Goal: Transaction & Acquisition: Purchase product/service

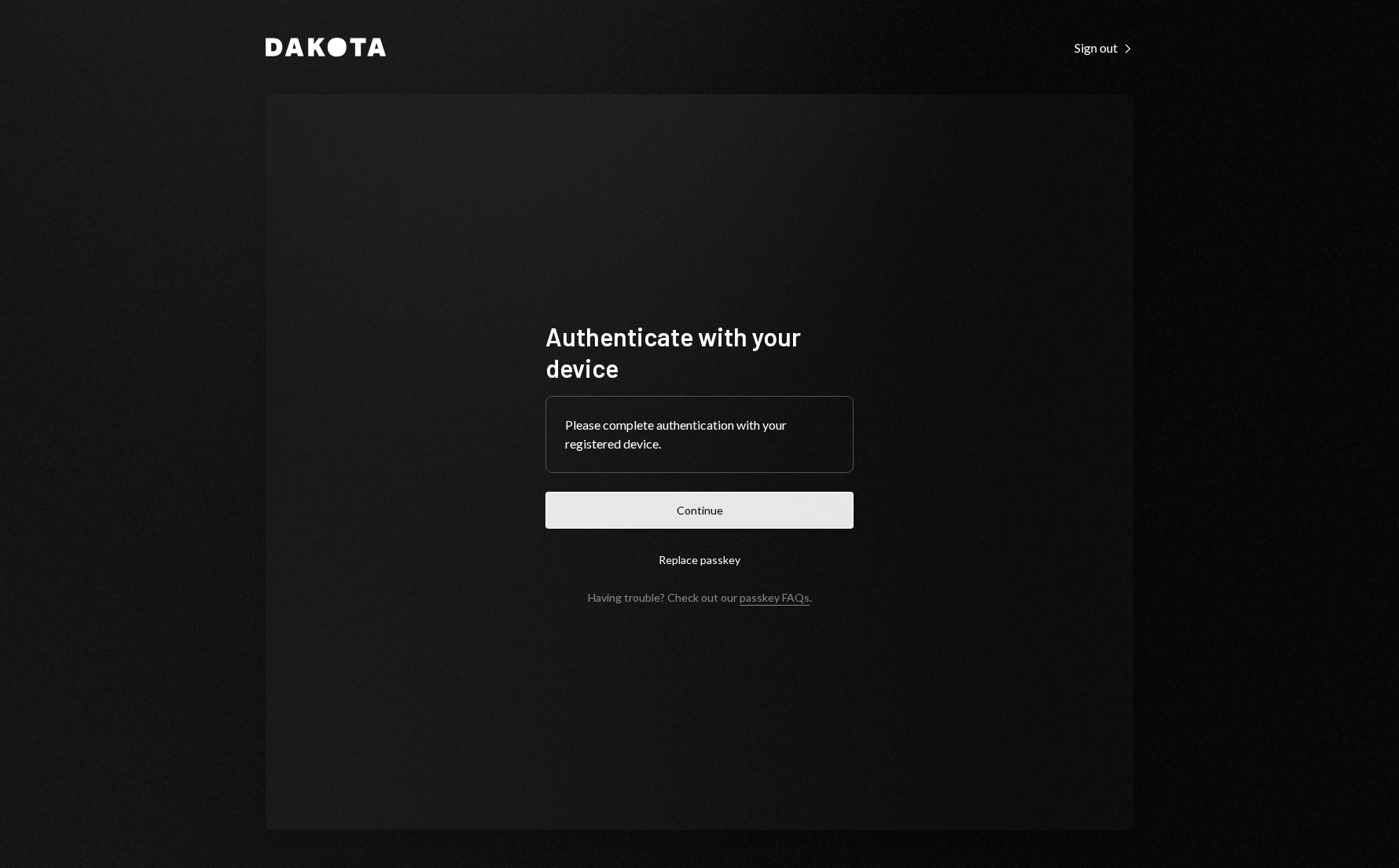
click at [665, 520] on button "Continue" at bounding box center [700, 510] width 308 height 37
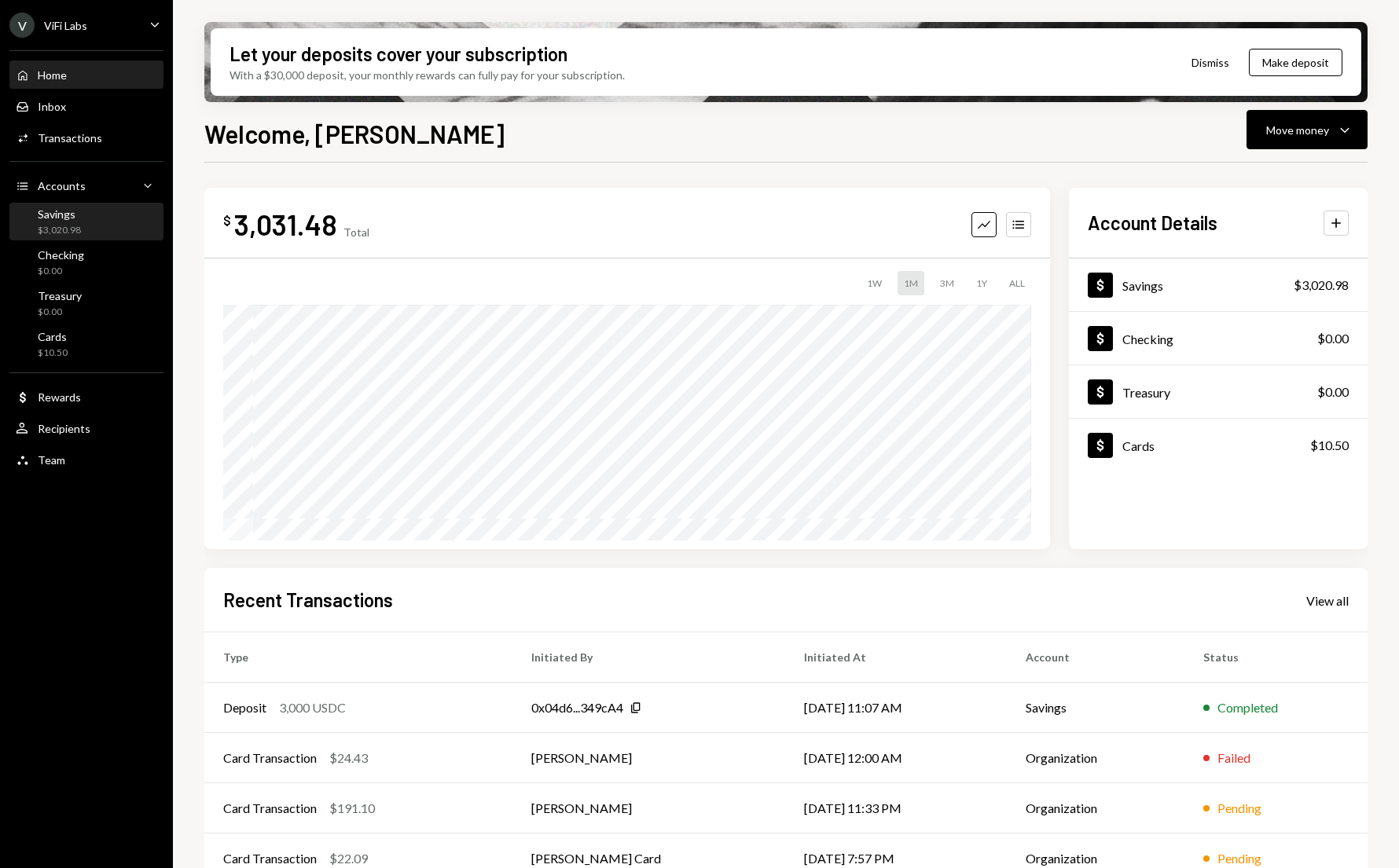
click at [49, 234] on div "$3,020.98" at bounding box center [59, 230] width 43 height 13
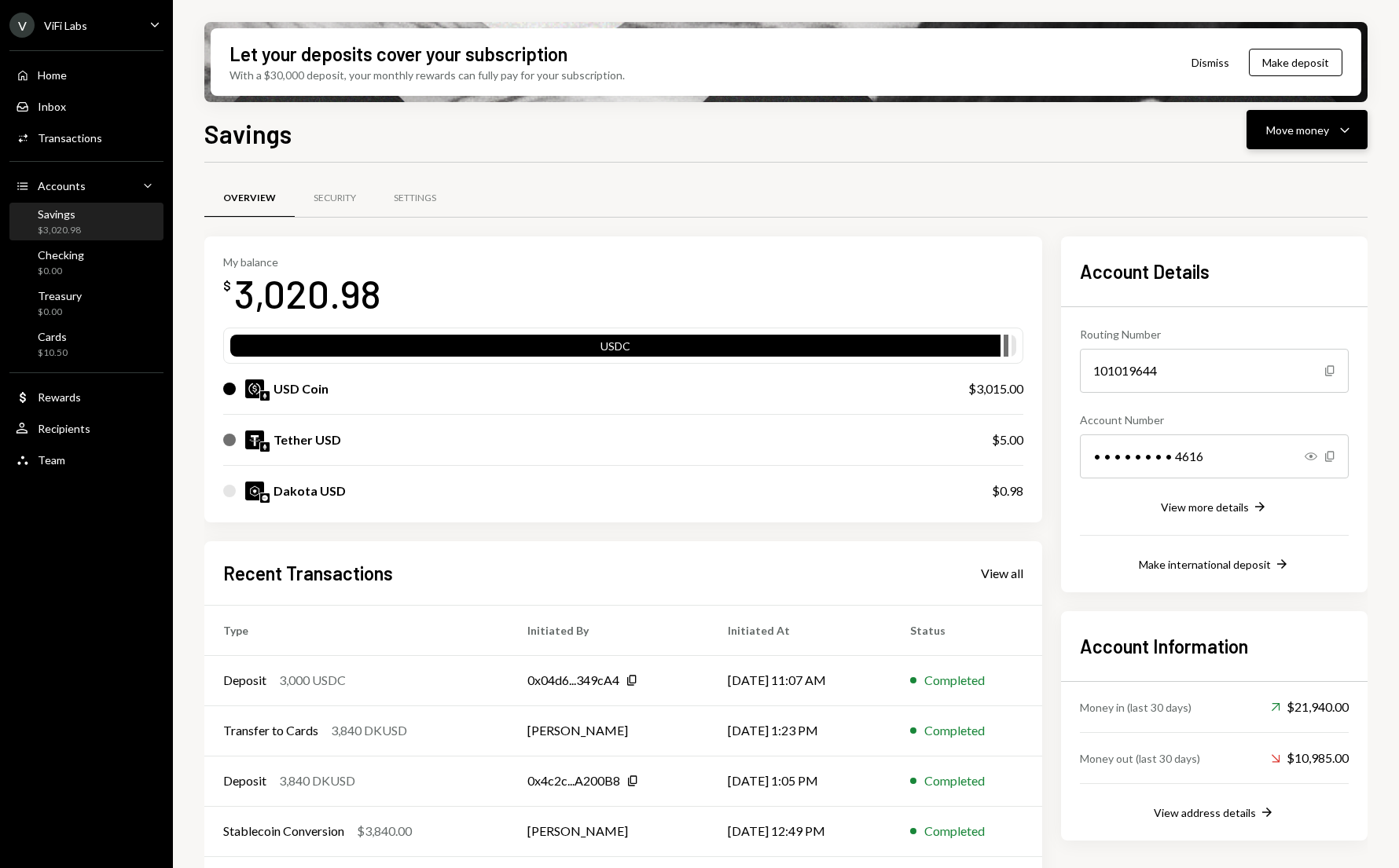
click at [1313, 134] on div "Move money" at bounding box center [1297, 129] width 63 height 16
click at [1251, 298] on div "Swap stablecoins" at bounding box center [1294, 296] width 115 height 16
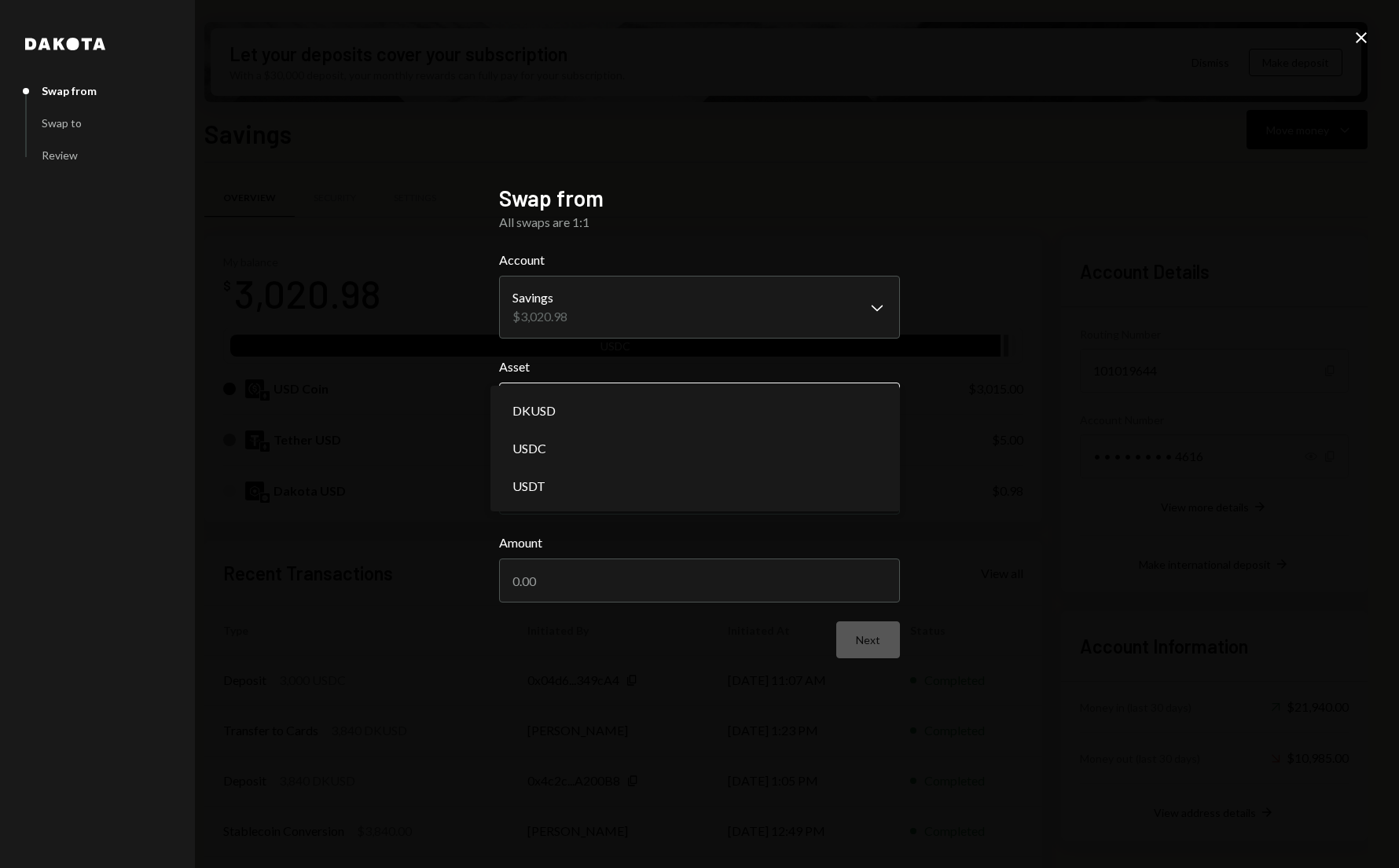
click at [550, 405] on body "V ViFi Labs Caret Down Home Home Inbox Inbox Activities Transactions Accounts A…" at bounding box center [700, 434] width 1399 height 868
select select "****"
click at [544, 585] on input "Amount" at bounding box center [699, 581] width 401 height 44
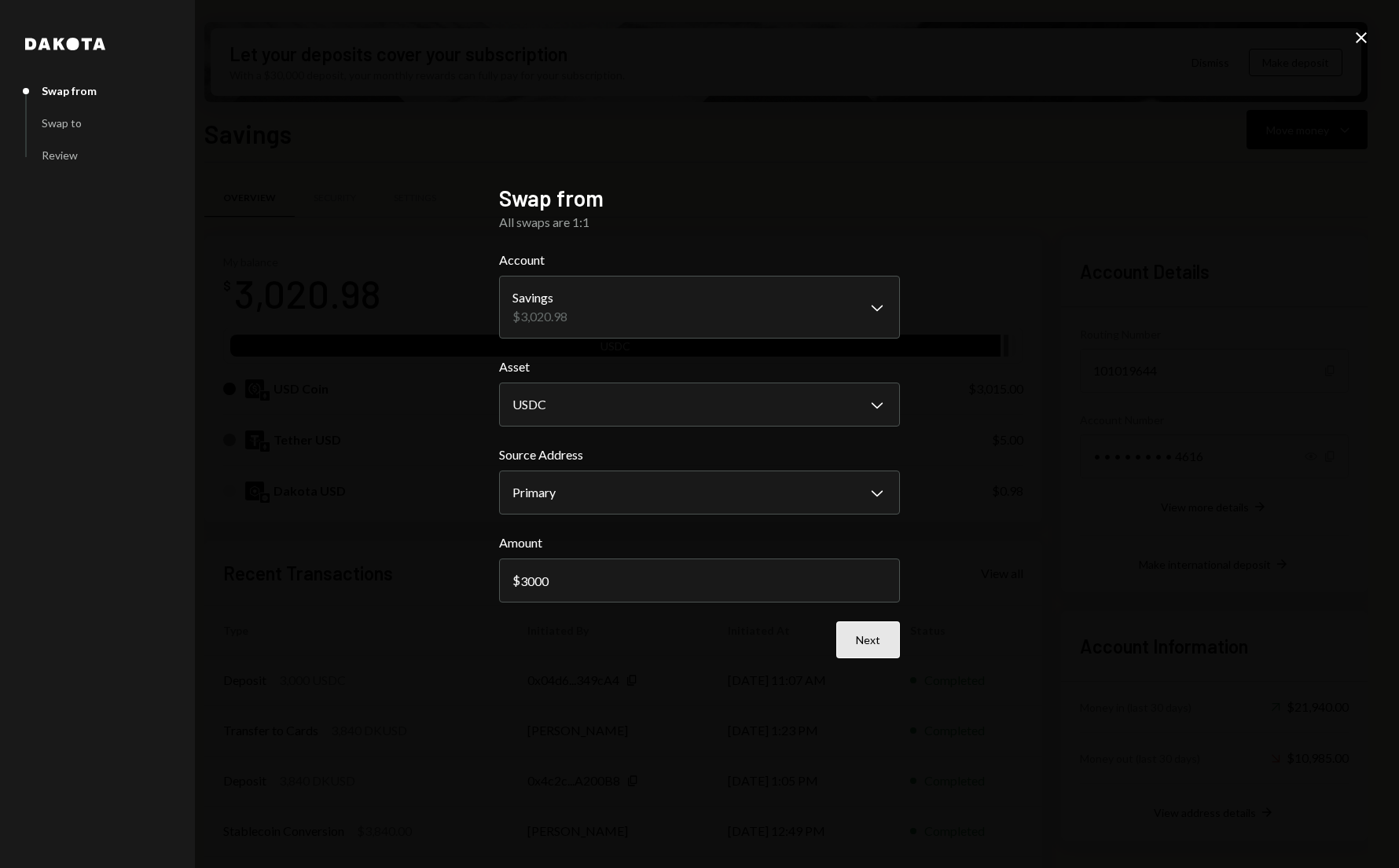
type input "3000"
click at [857, 645] on button "Next" at bounding box center [867, 640] width 64 height 37
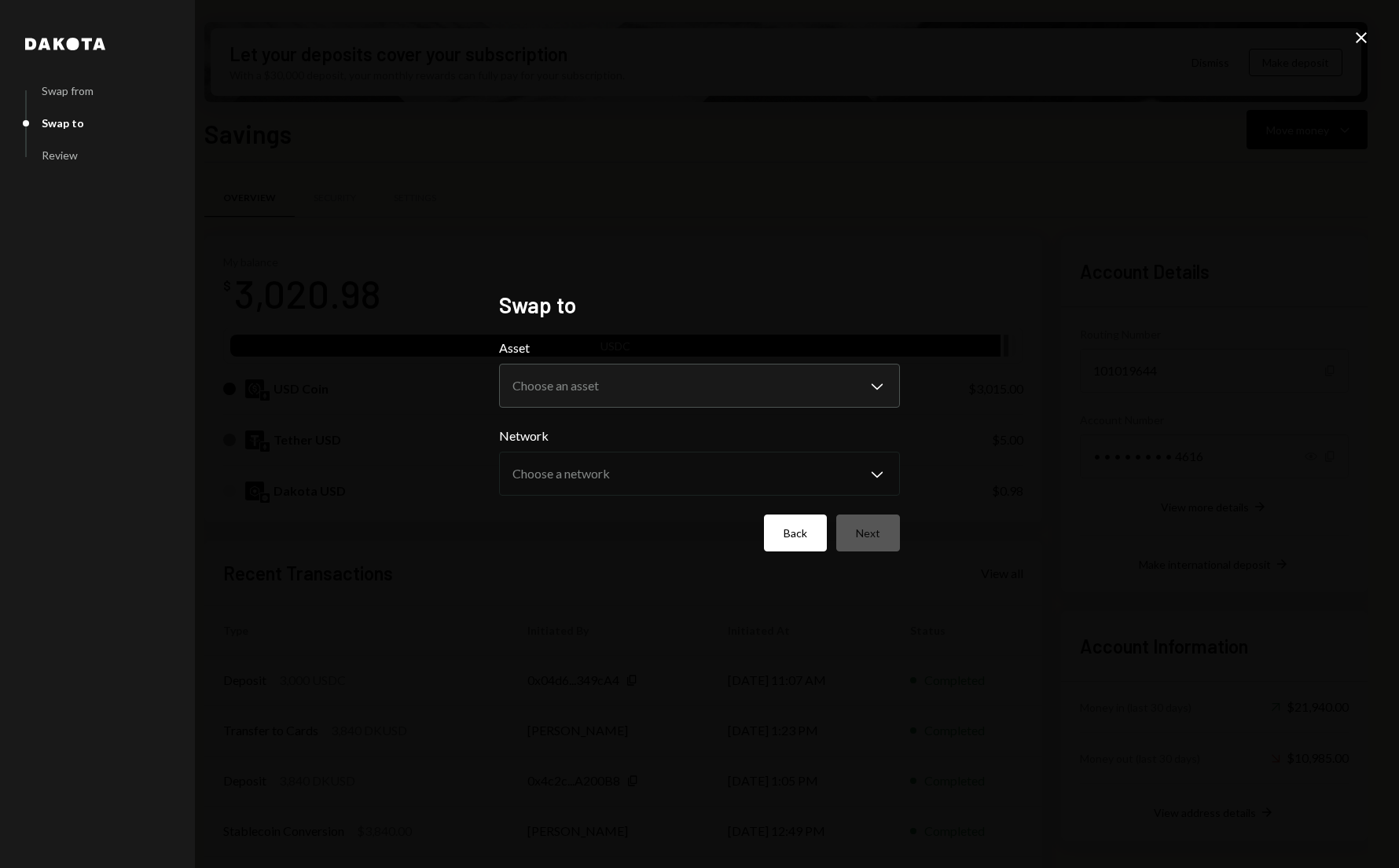
click at [798, 541] on button "Back" at bounding box center [796, 533] width 63 height 37
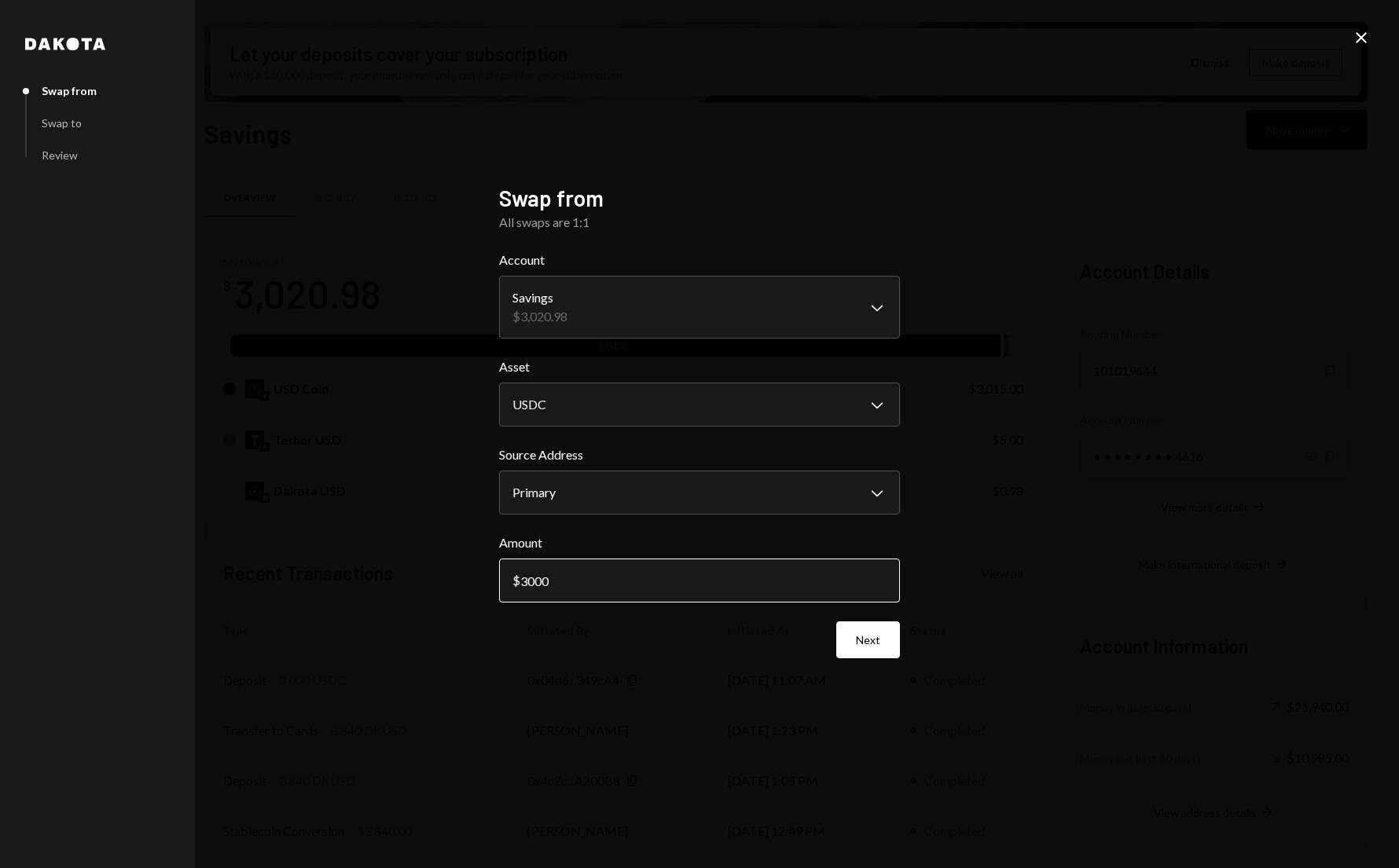
click at [563, 582] on input "3000" at bounding box center [699, 581] width 401 height 44
type input "3005"
click at [862, 642] on button "Next" at bounding box center [867, 640] width 64 height 37
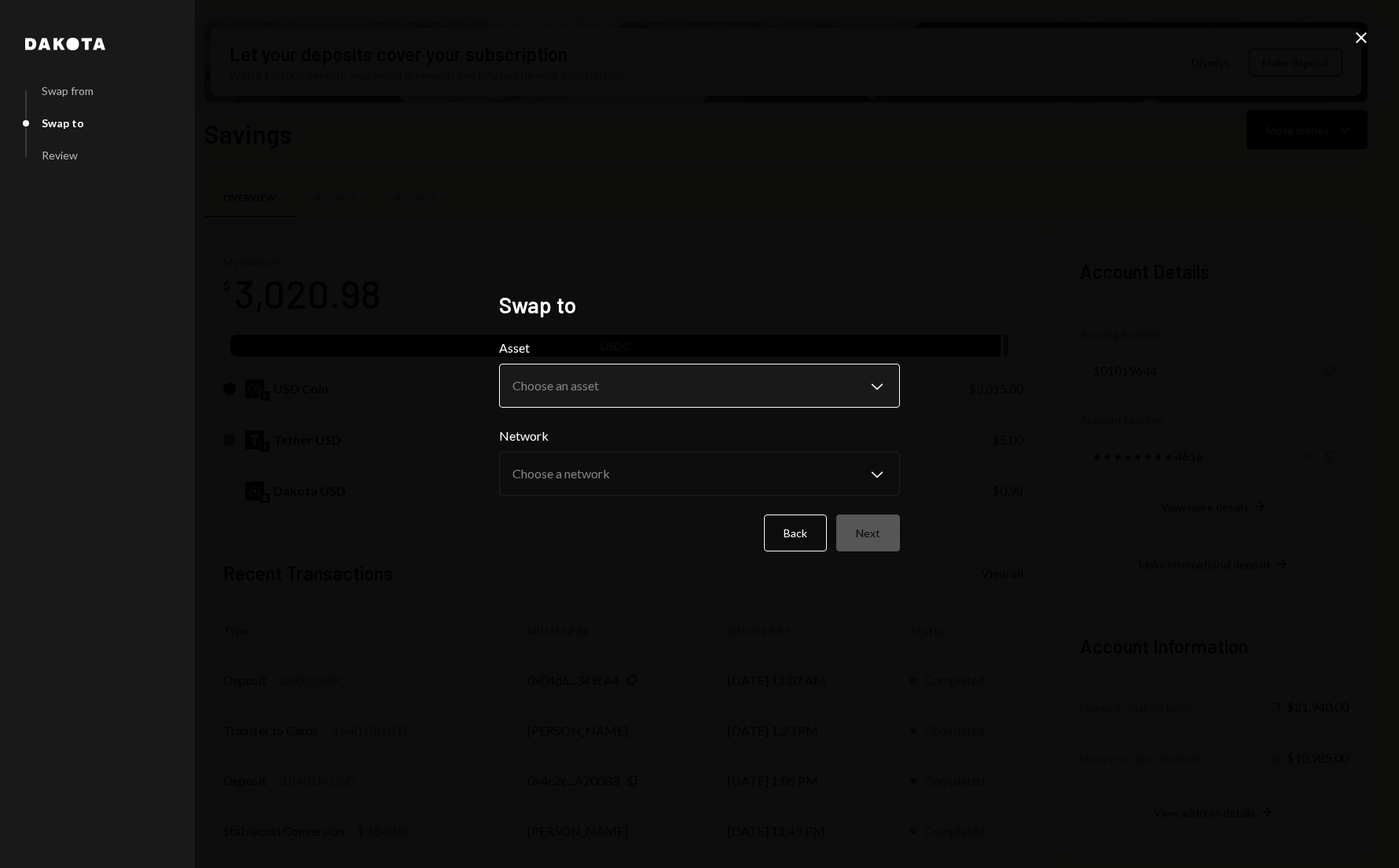
click at [584, 390] on body "V ViFi Labs Caret Down Home Home Inbox Inbox Activities Transactions Accounts A…" at bounding box center [700, 434] width 1399 height 868
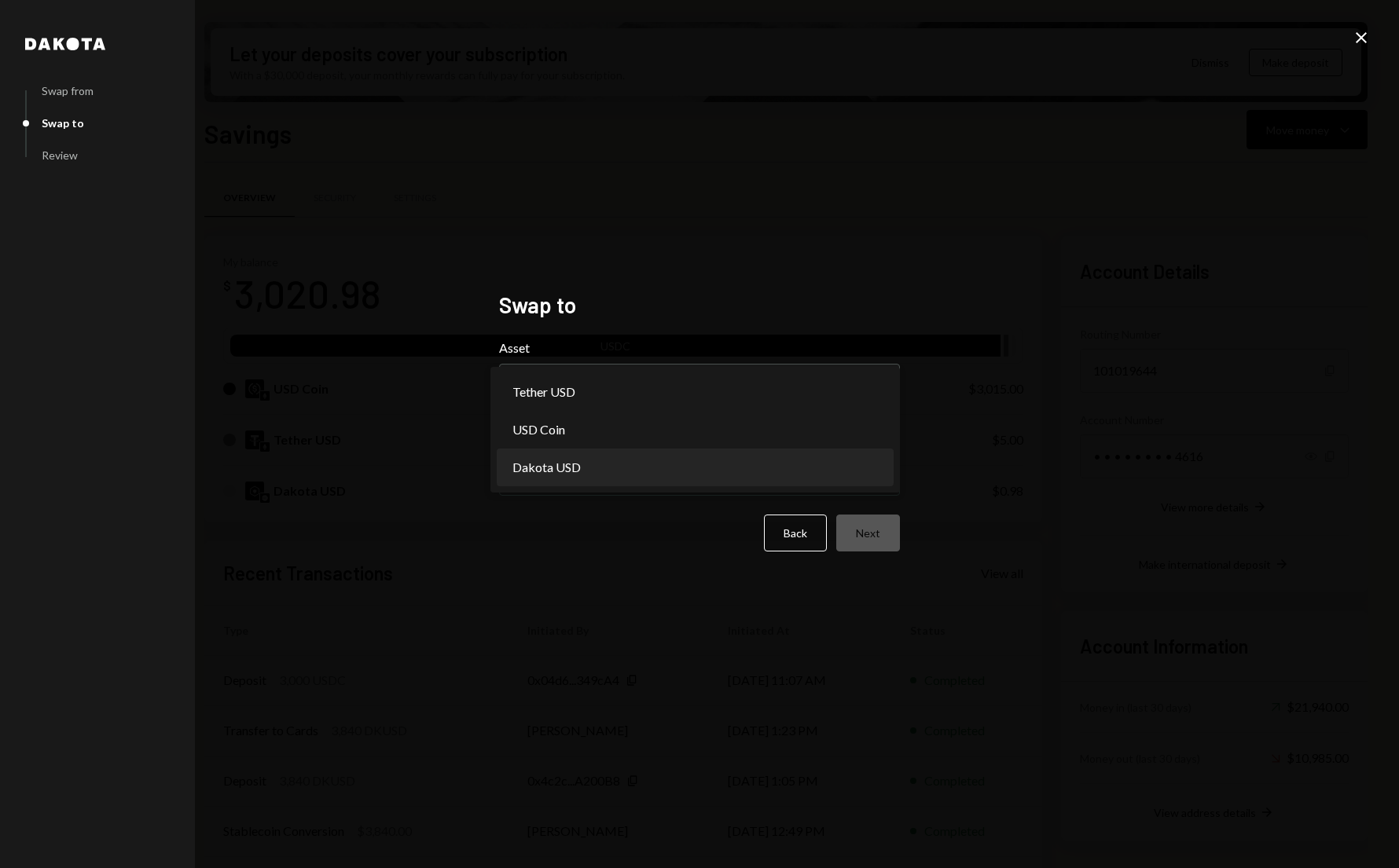
select select "*****"
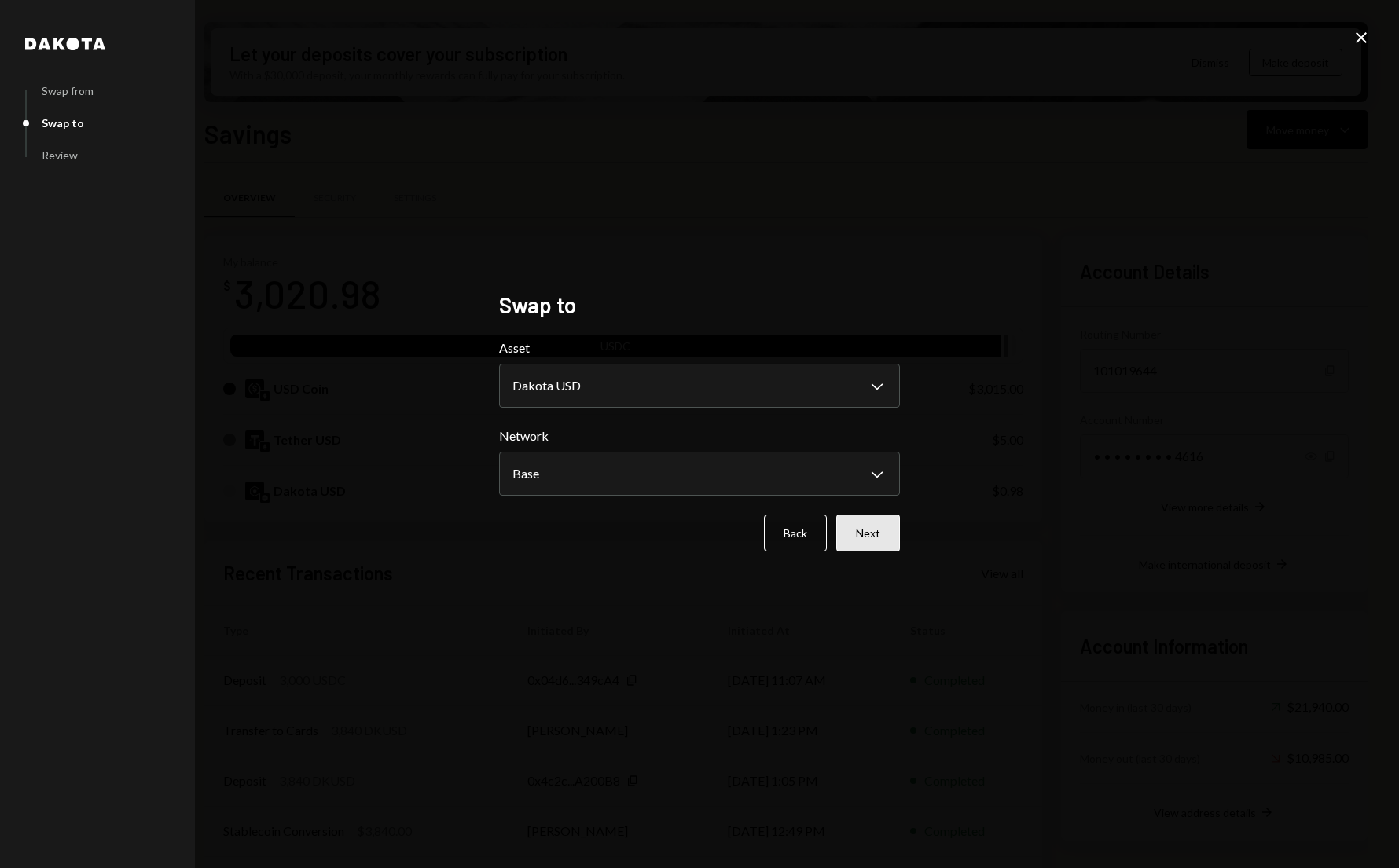
click at [888, 543] on button "Next" at bounding box center [867, 533] width 64 height 37
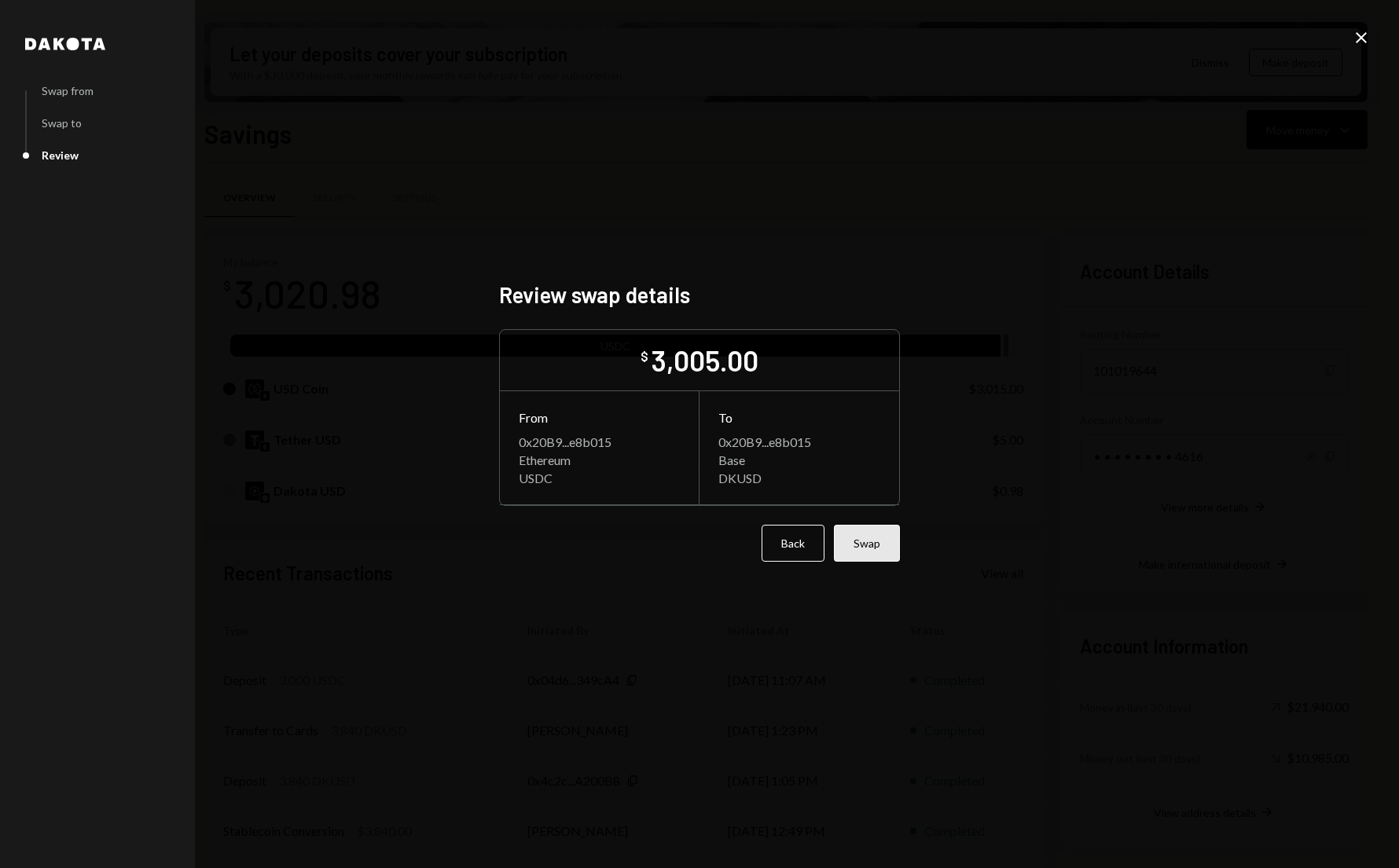
click at [842, 540] on button "Swap" at bounding box center [866, 543] width 66 height 37
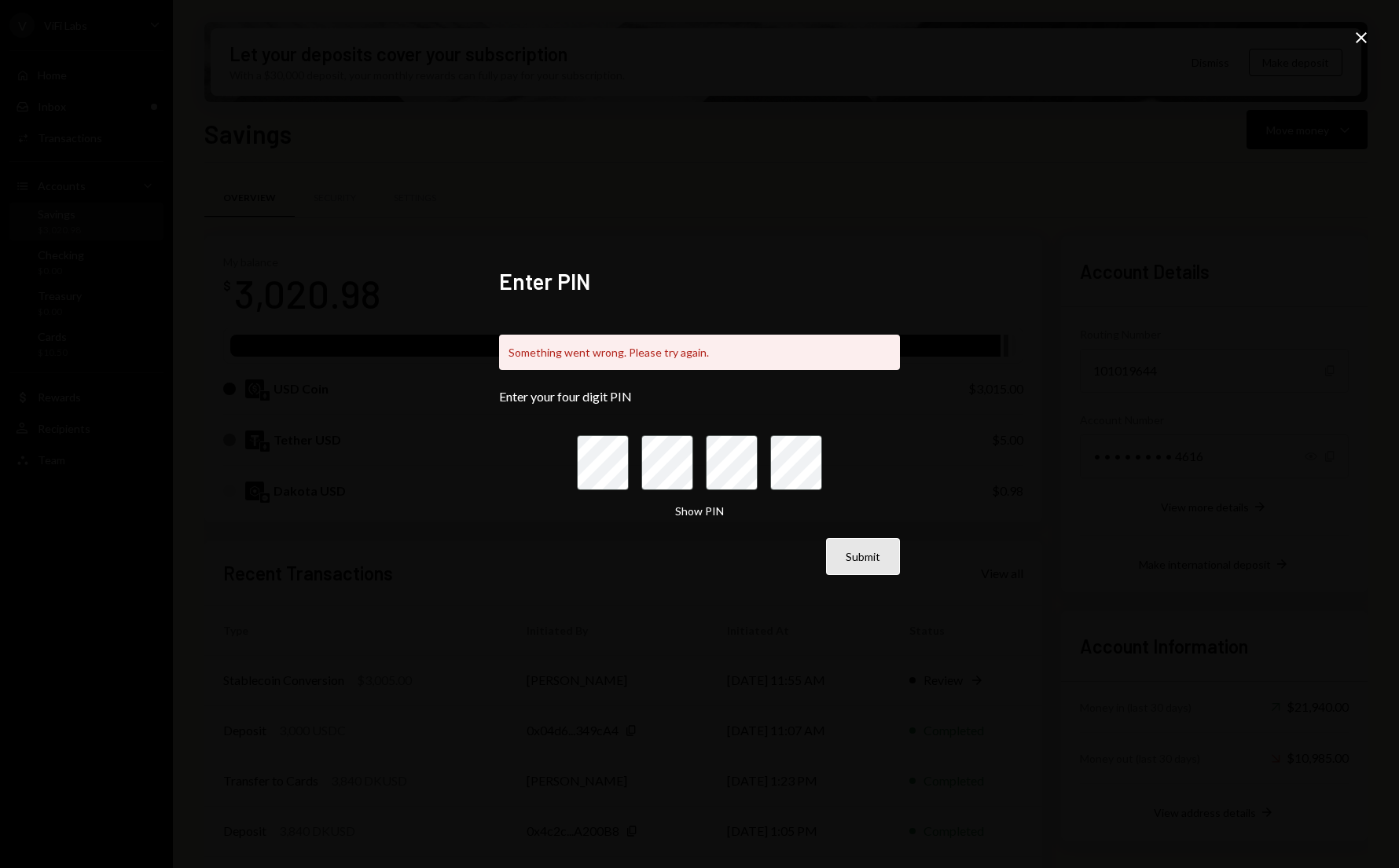
click at [859, 561] on button "Submit" at bounding box center [863, 557] width 74 height 37
click at [1355, 41] on icon at bounding box center [1361, 38] width 11 height 11
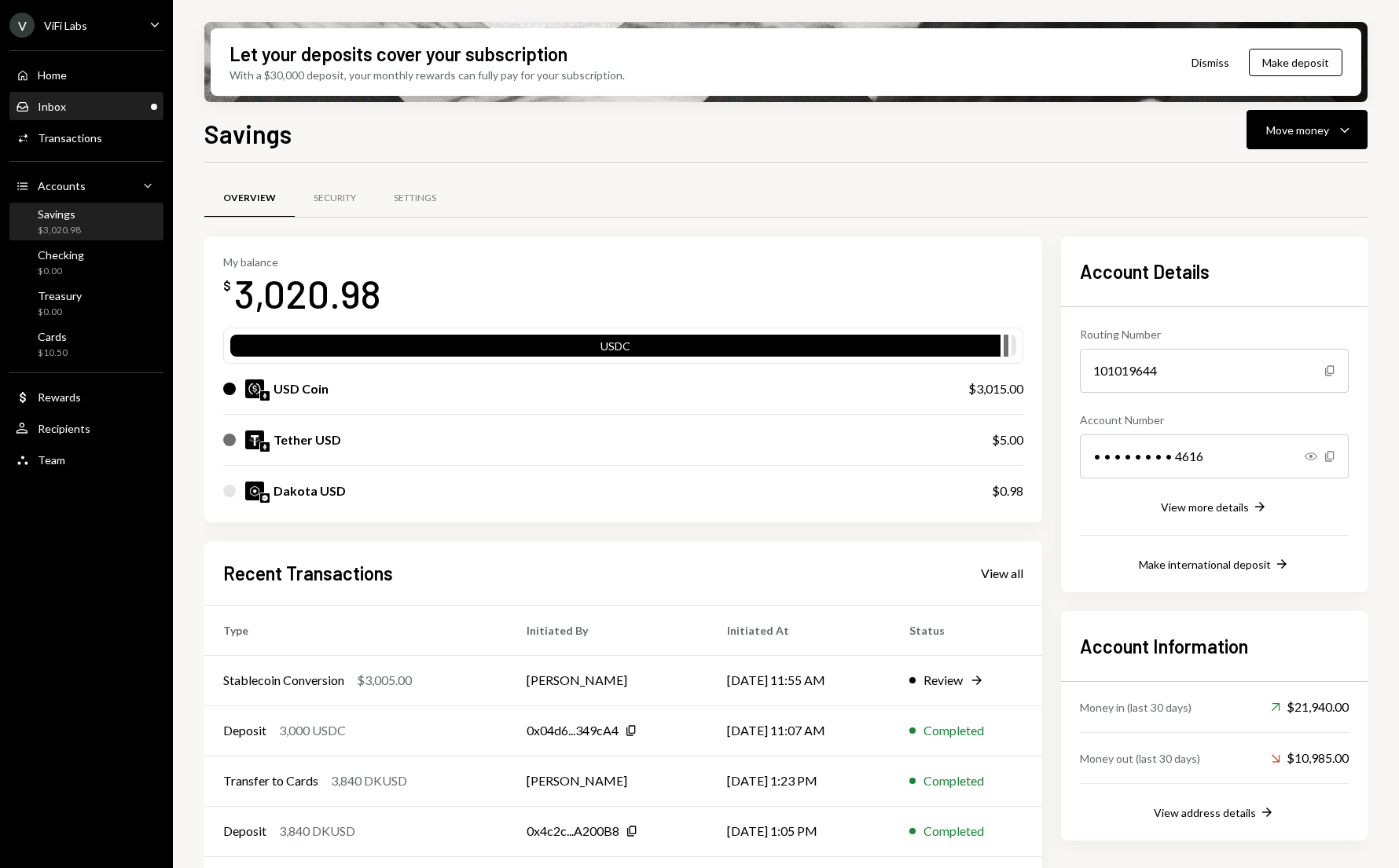
click at [108, 106] on div "Inbox Inbox" at bounding box center [87, 107] width 142 height 14
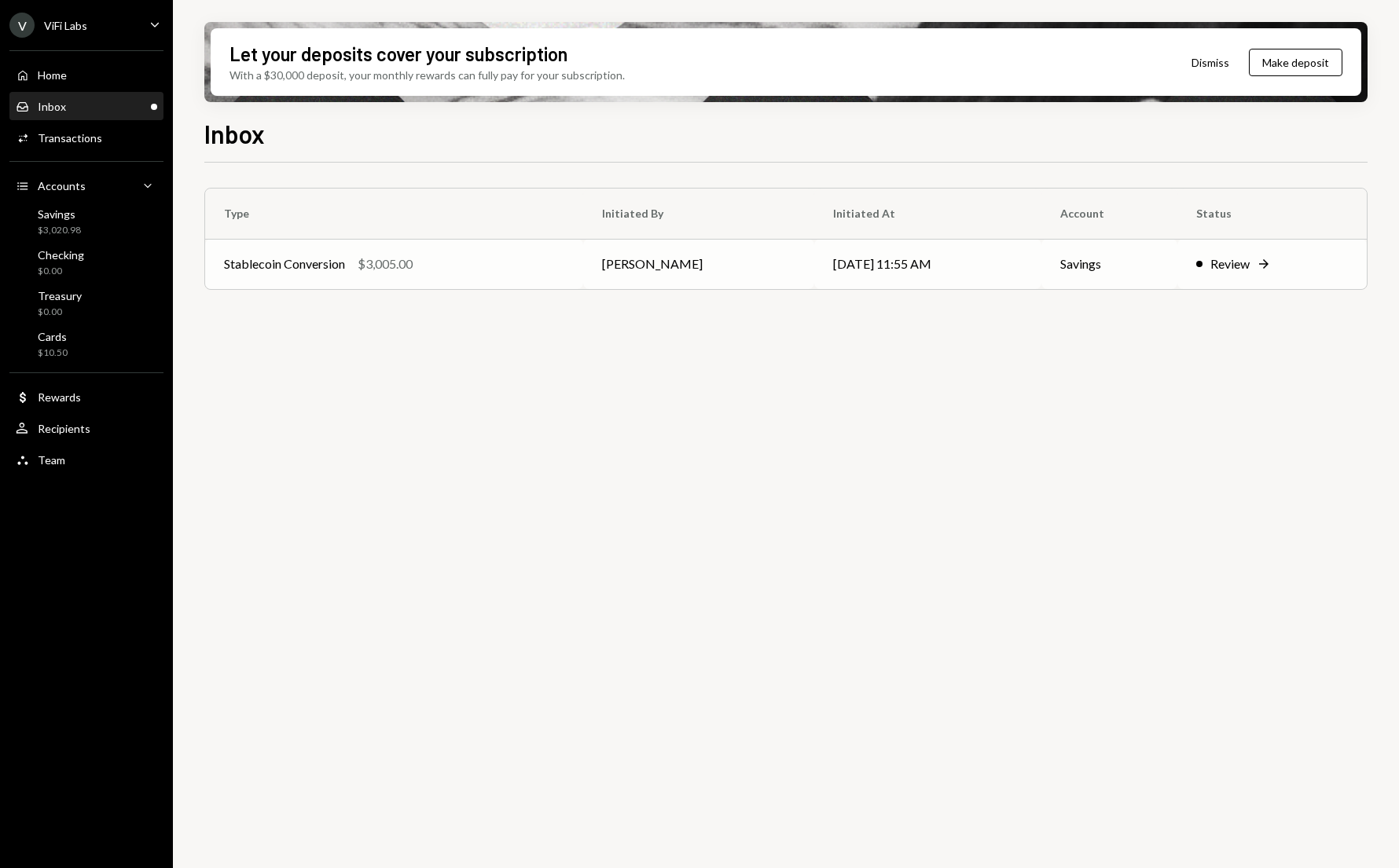
click at [498, 263] on div "Stablecoin Conversion $3,005.00" at bounding box center [394, 265] width 341 height 19
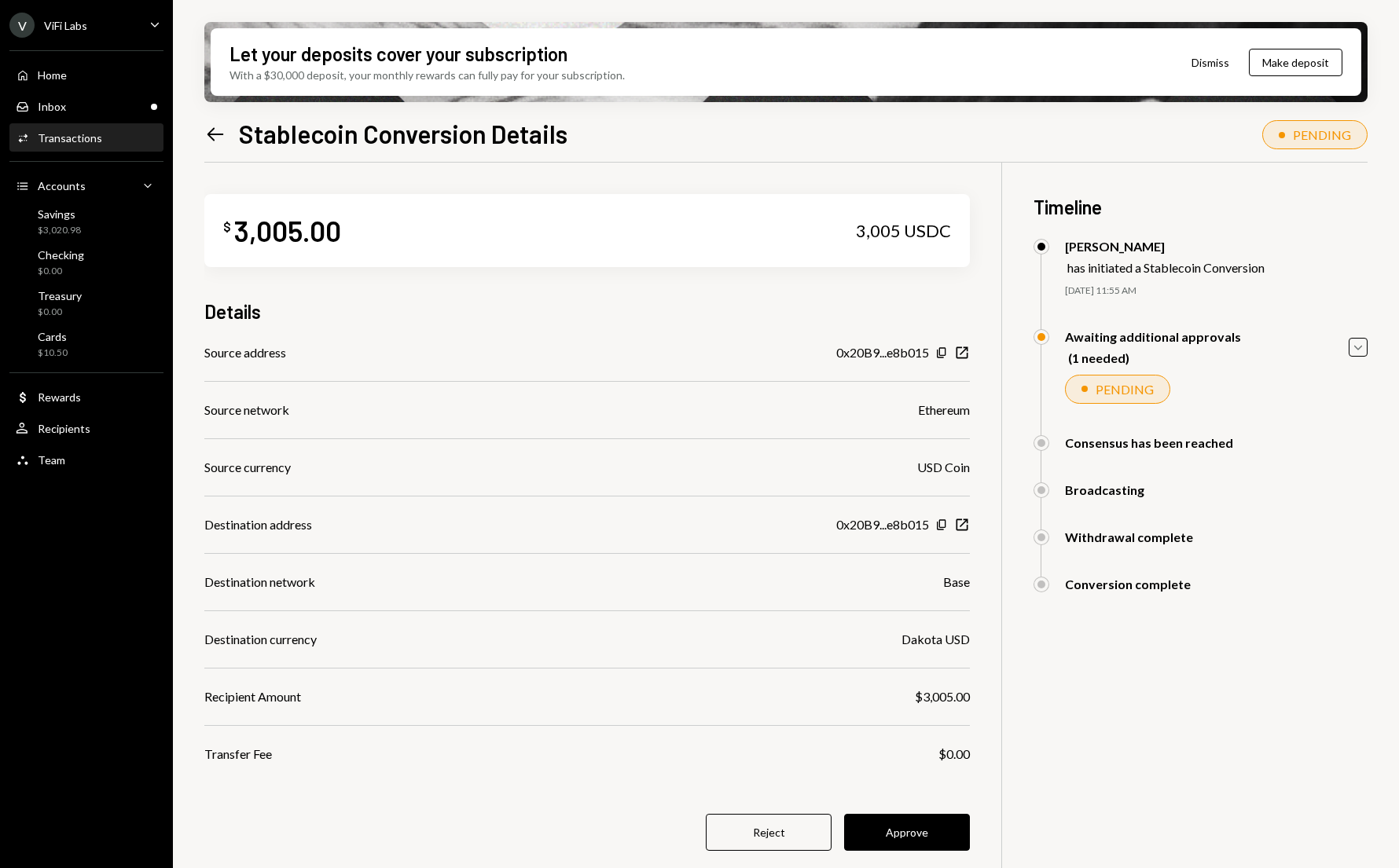
scroll to position [126, 0]
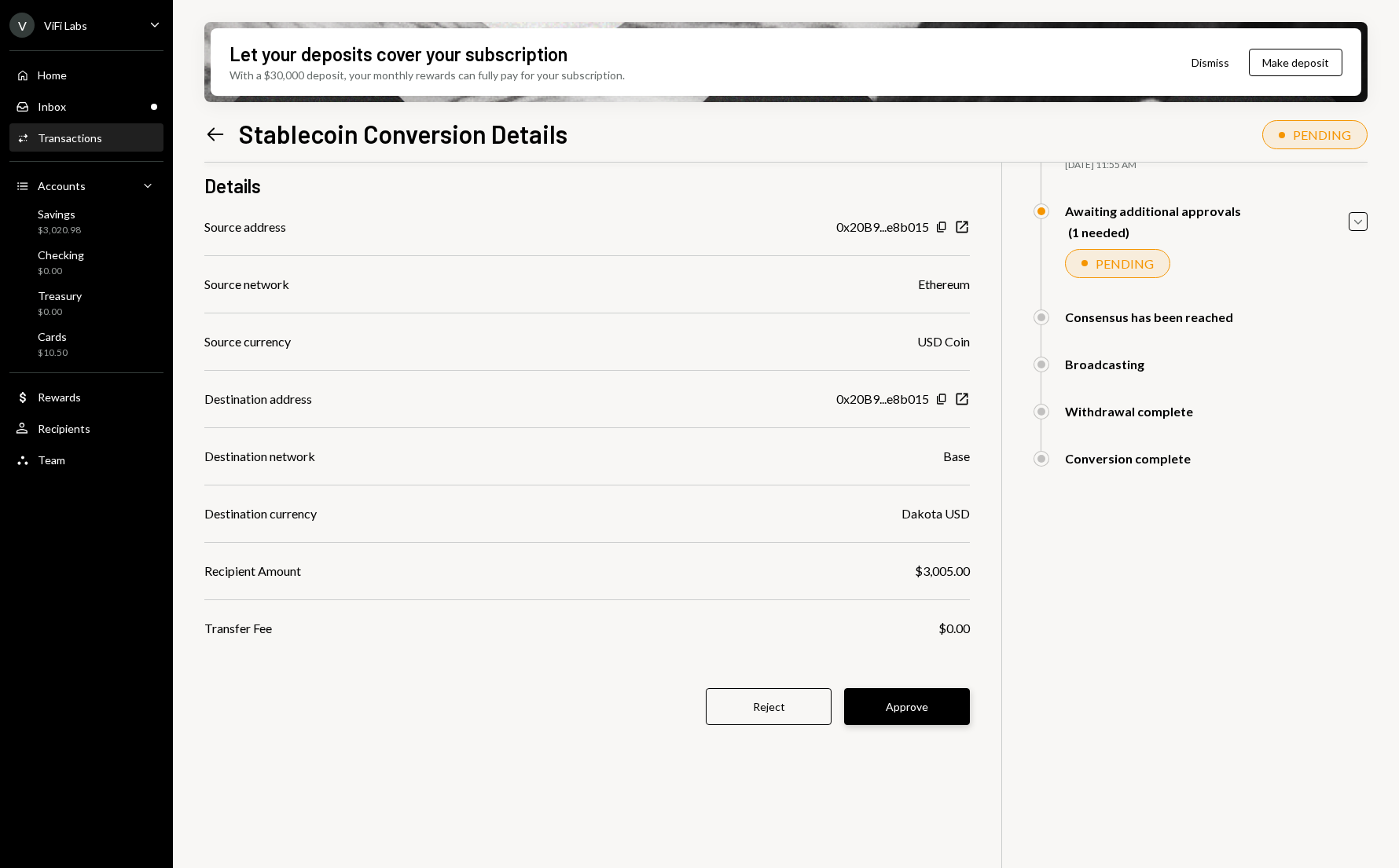
click at [877, 712] on button "Approve" at bounding box center [907, 706] width 126 height 37
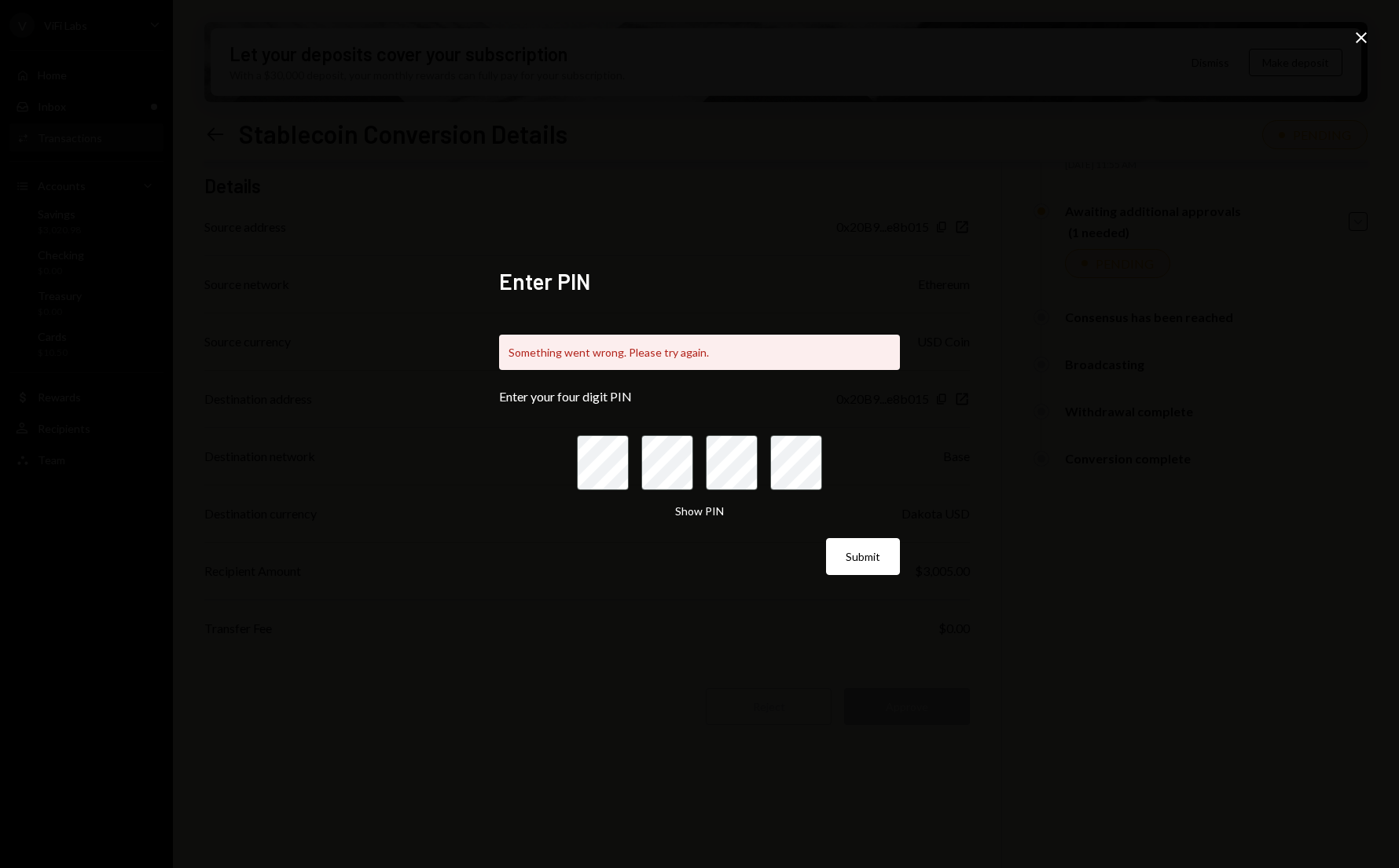
click at [1021, 226] on div "Enter PIN Something went wrong. Please try again. Enter your four digit PIN Sho…" at bounding box center [700, 434] width 1399 height 868
click at [926, 137] on div "Enter PIN Something went wrong. Please try again. Enter your four digit PIN Sho…" at bounding box center [700, 434] width 1399 height 868
click at [1361, 40] on icon "Close" at bounding box center [1361, 38] width 19 height 19
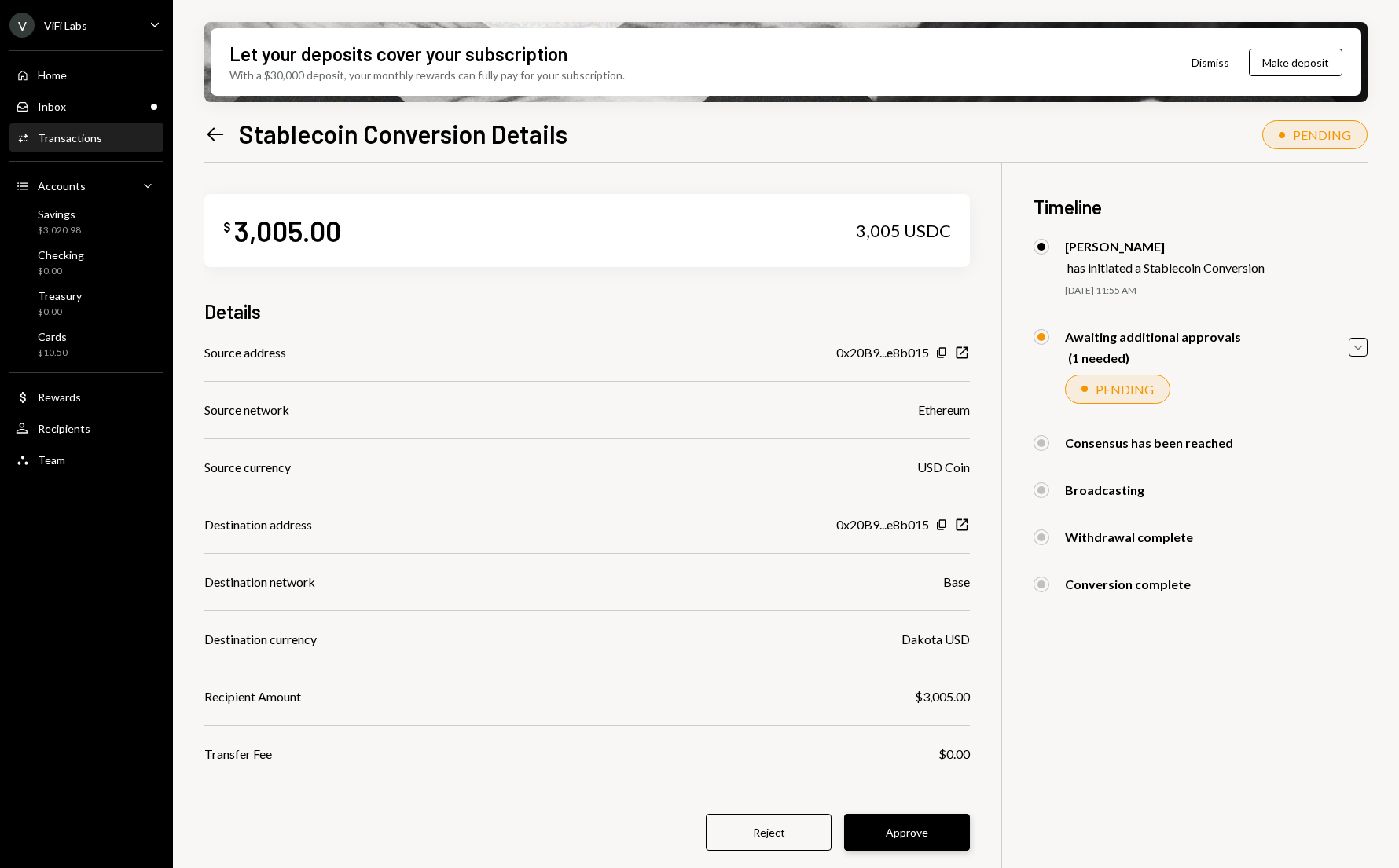
click at [900, 831] on button "Approve" at bounding box center [907, 832] width 126 height 37
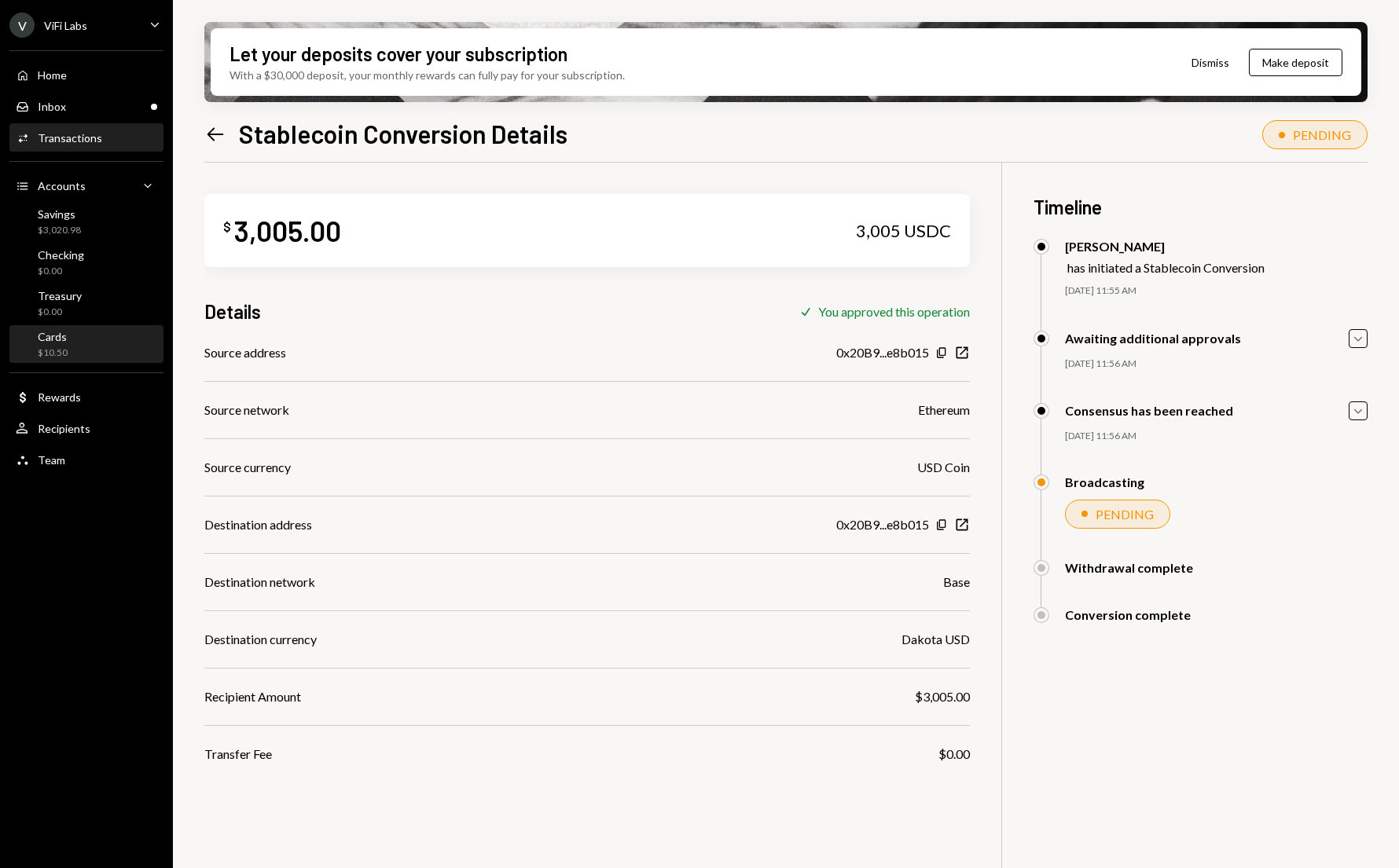
click at [68, 345] on div "Cards $10.50" at bounding box center [87, 345] width 142 height 30
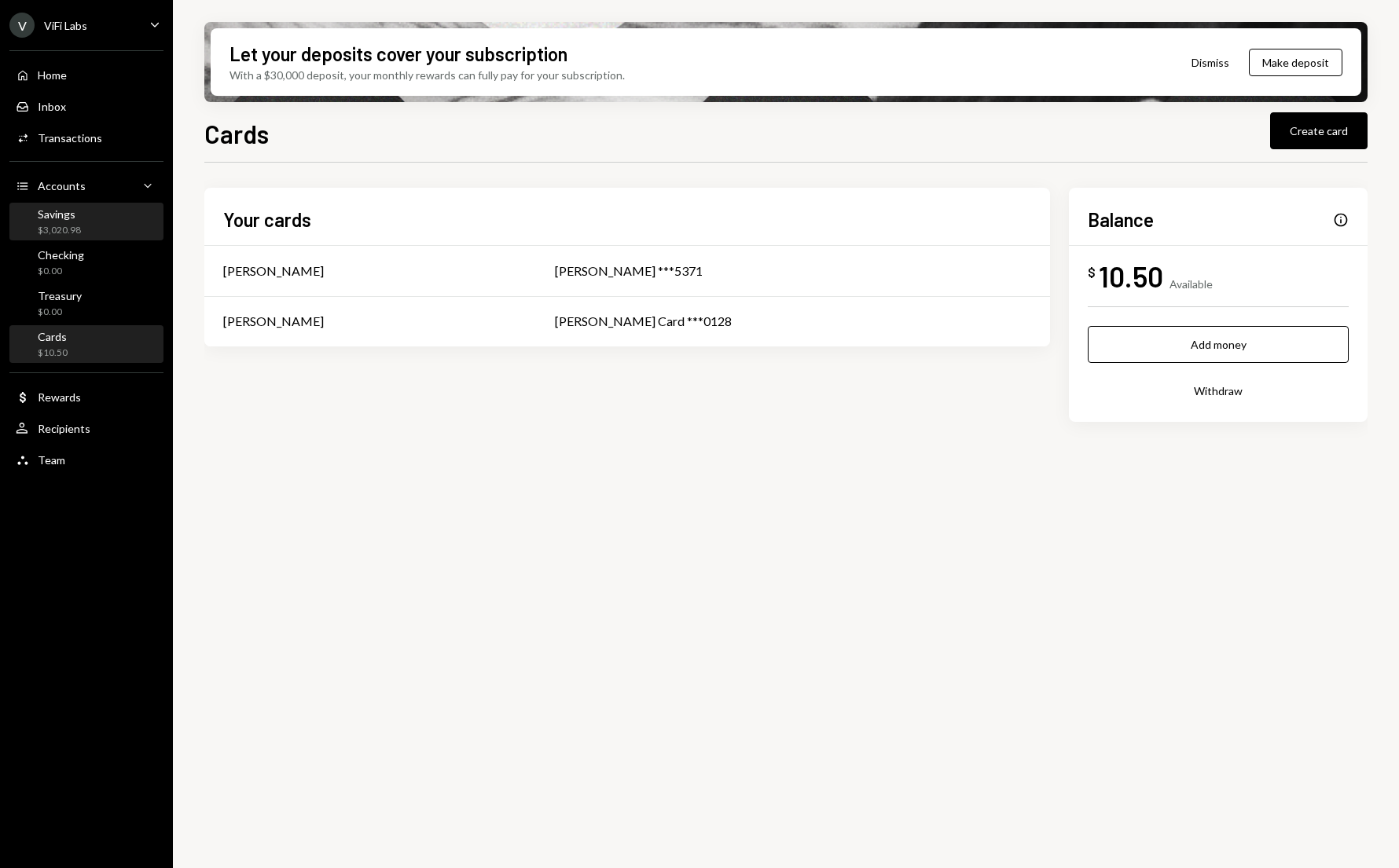
click at [51, 210] on div "Savings" at bounding box center [59, 214] width 43 height 13
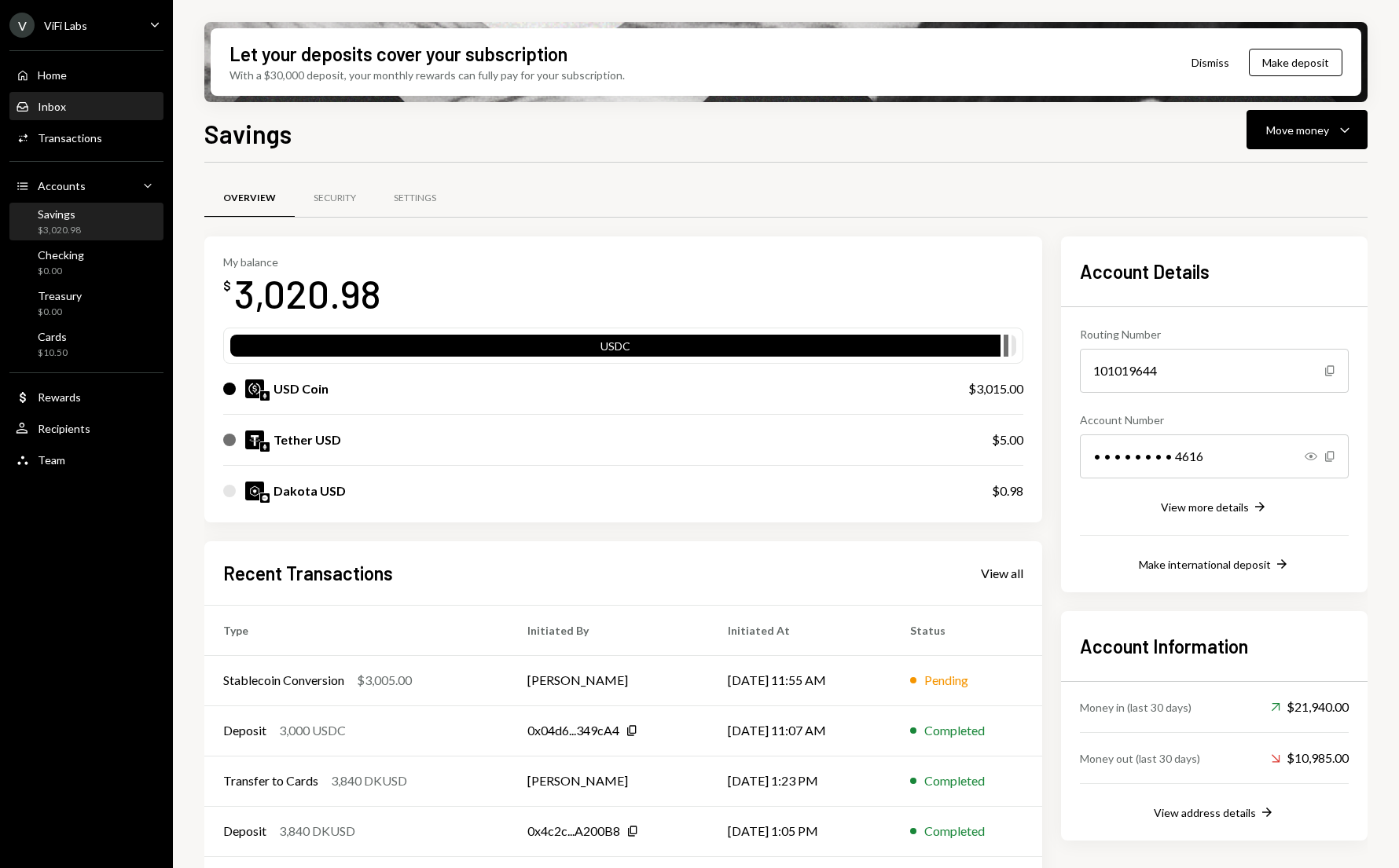
click at [61, 119] on div "Inbox Inbox" at bounding box center [87, 107] width 142 height 27
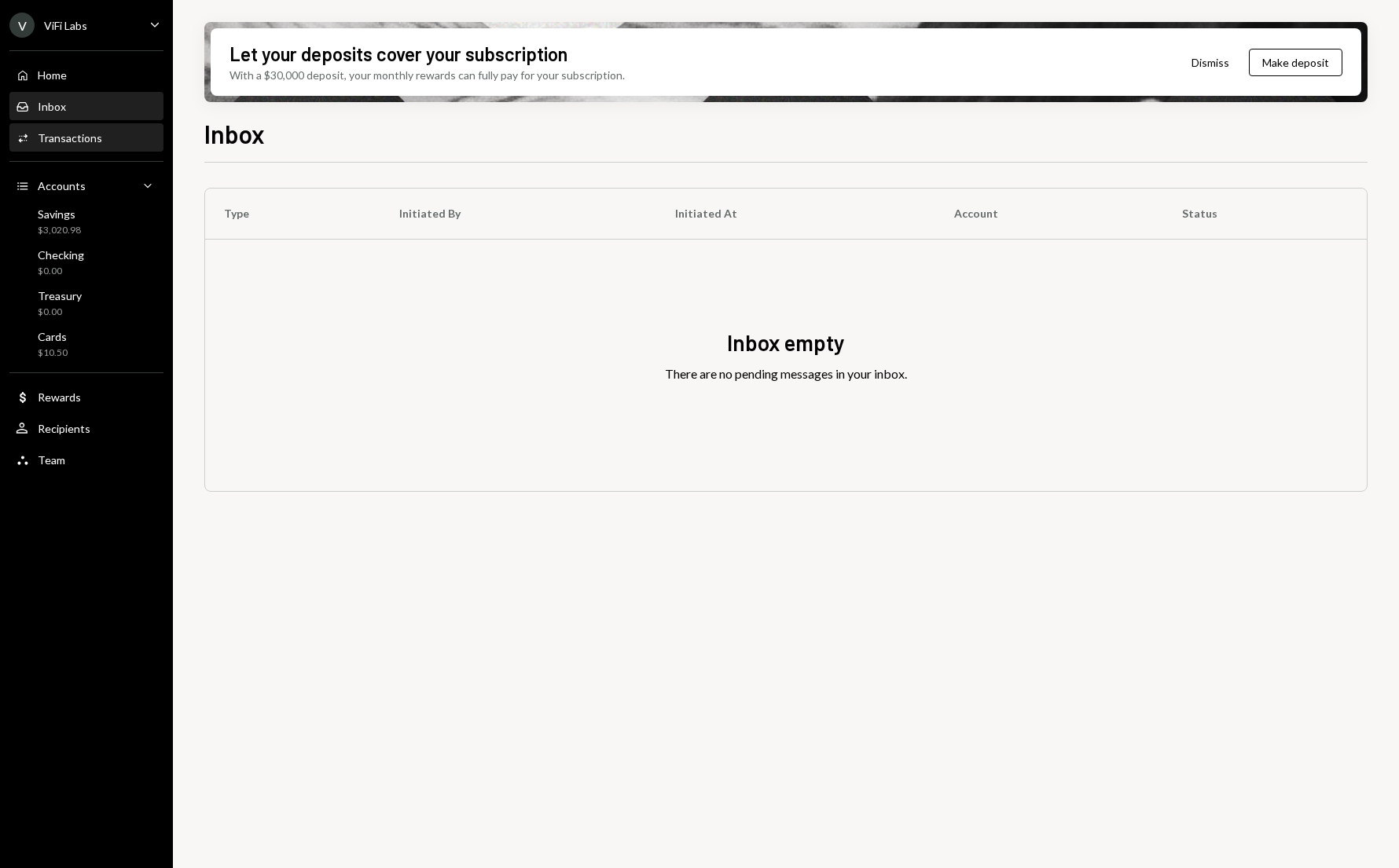
click at [66, 136] on div "Transactions" at bounding box center [70, 138] width 65 height 13
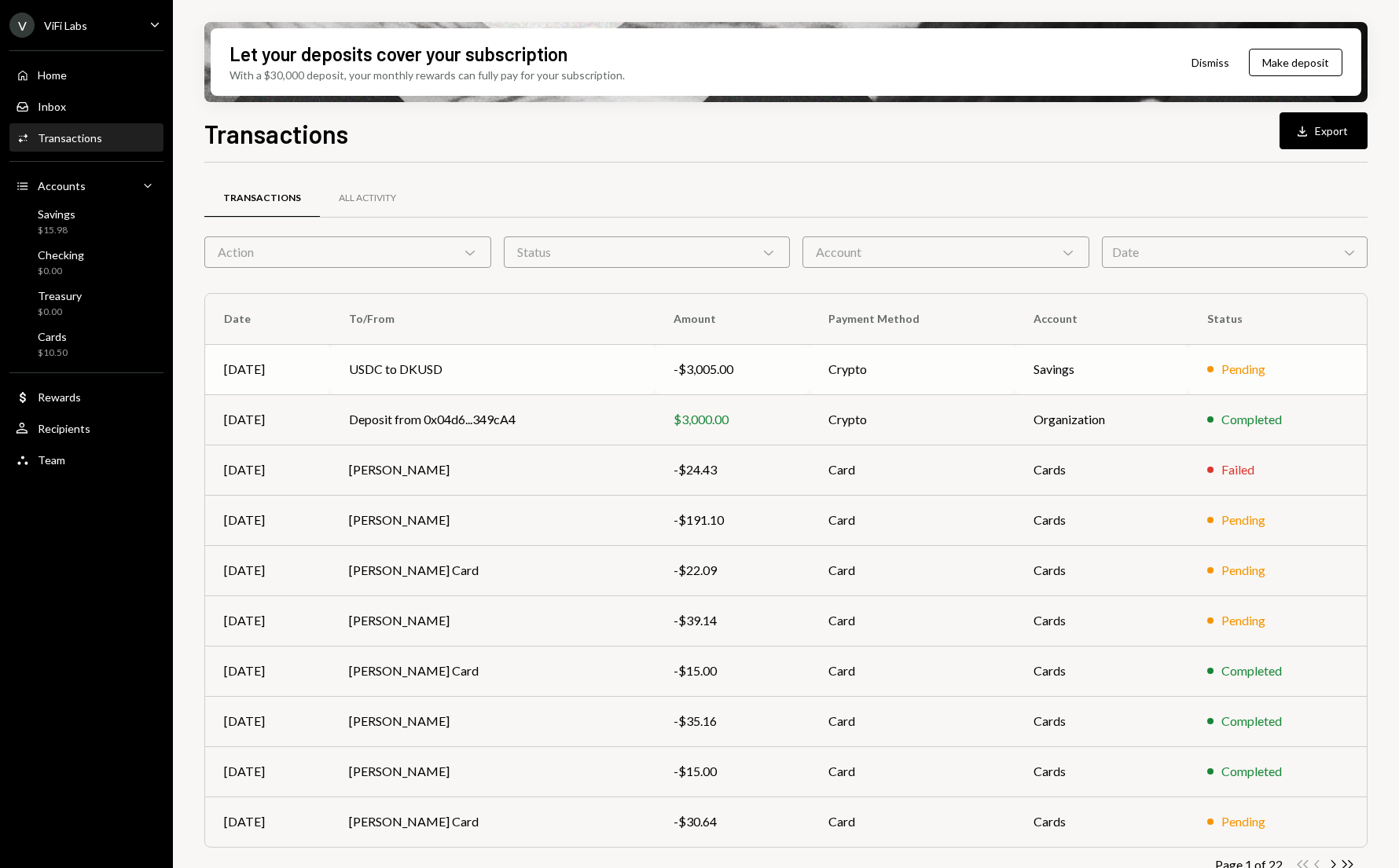
click at [502, 367] on td "USDC to DKUSD" at bounding box center [492, 369] width 325 height 50
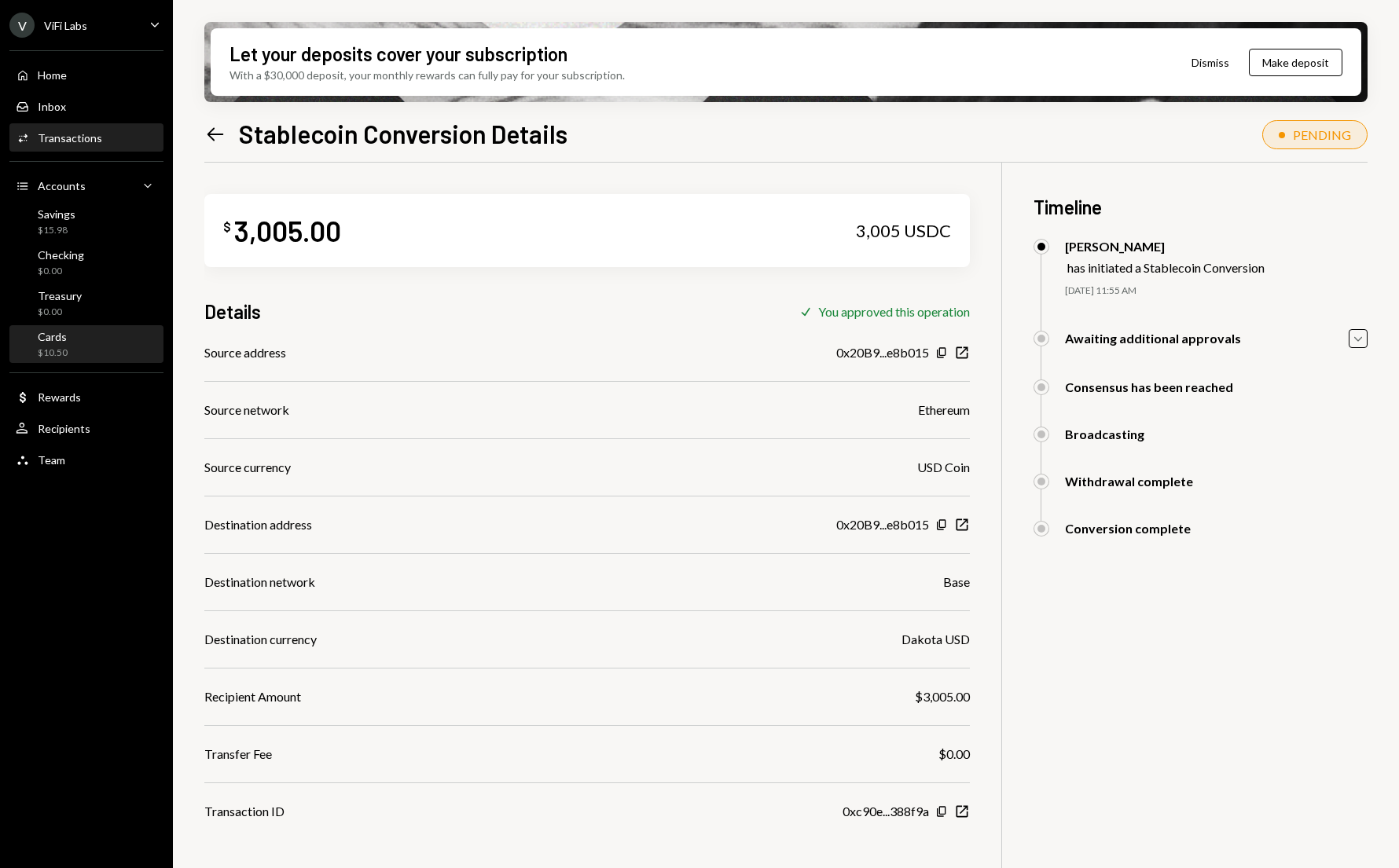
click at [69, 343] on div "Cards $10.50" at bounding box center [87, 345] width 142 height 30
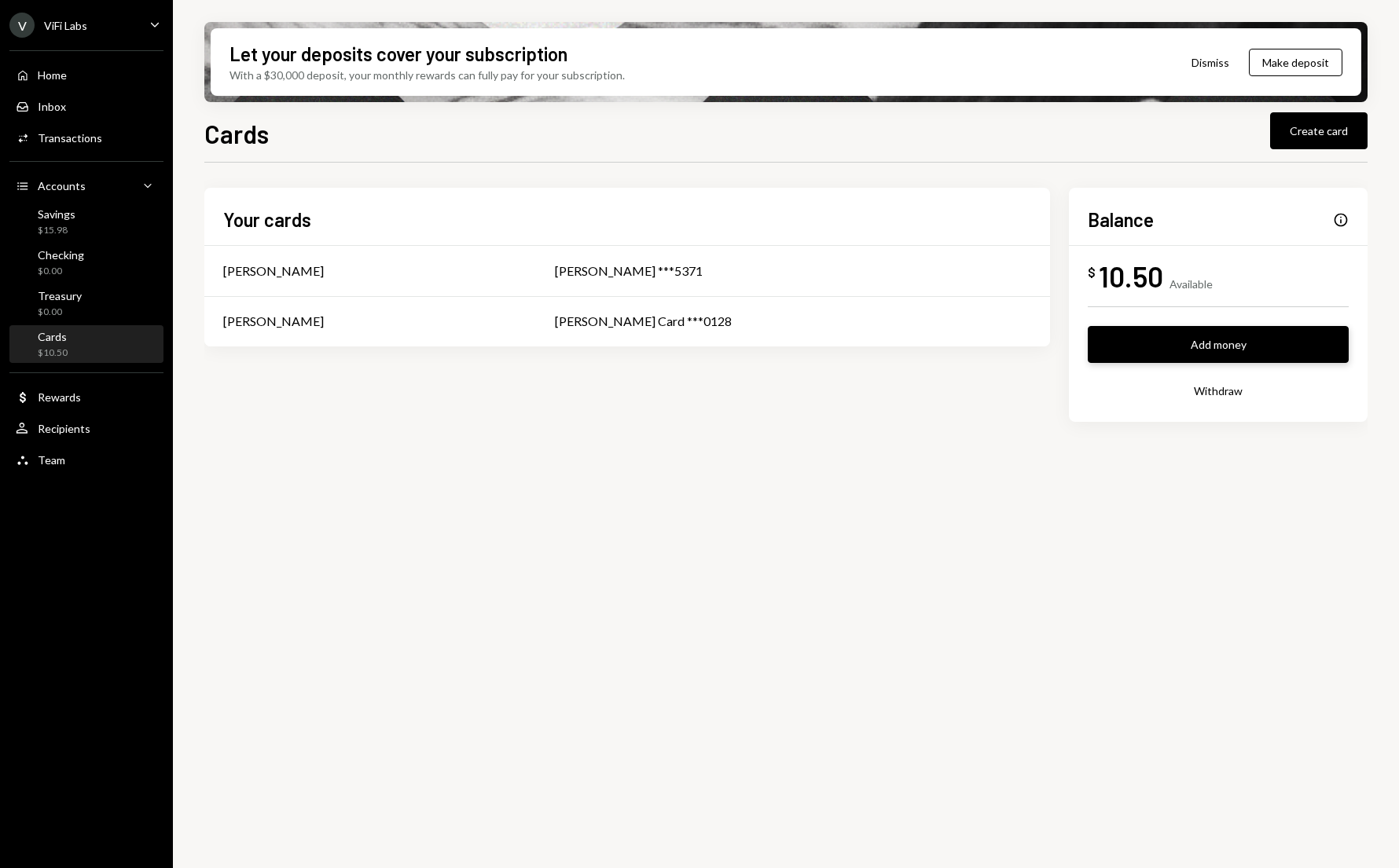
click at [1206, 345] on button "Add money" at bounding box center [1218, 345] width 261 height 37
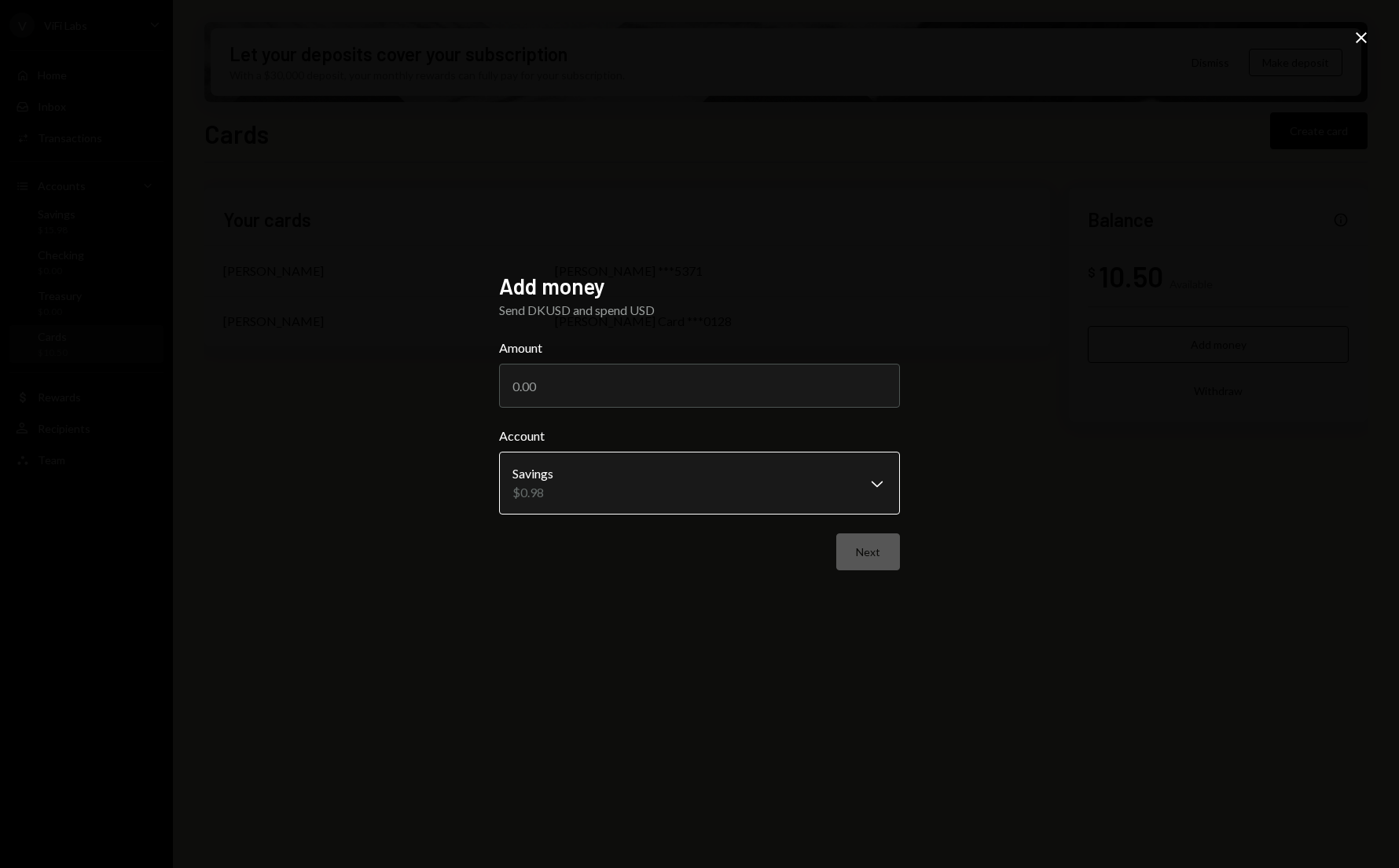
click at [569, 492] on body "**********" at bounding box center [700, 434] width 1399 height 868
click at [522, 376] on input "Amount" at bounding box center [699, 385] width 401 height 44
click at [522, 390] on input "Amount" at bounding box center [699, 385] width 401 height 44
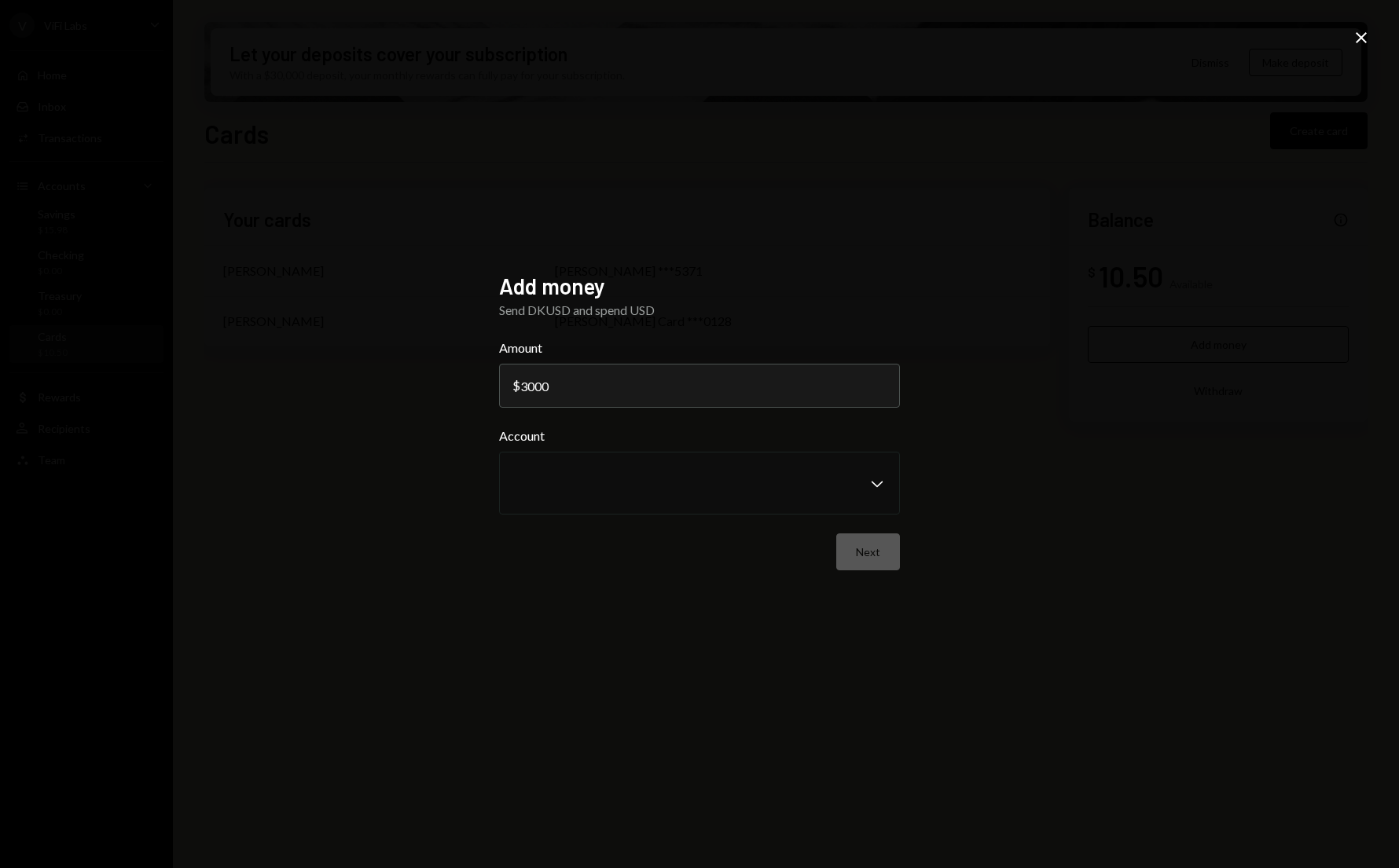
type input "3000"
click at [762, 612] on div "Add money Send DKUSD and spend USD Amount $ 3000 Account Chevron Down Next" at bounding box center [699, 435] width 439 height 362
click at [1351, 32] on icon "Close" at bounding box center [1361, 38] width 19 height 19
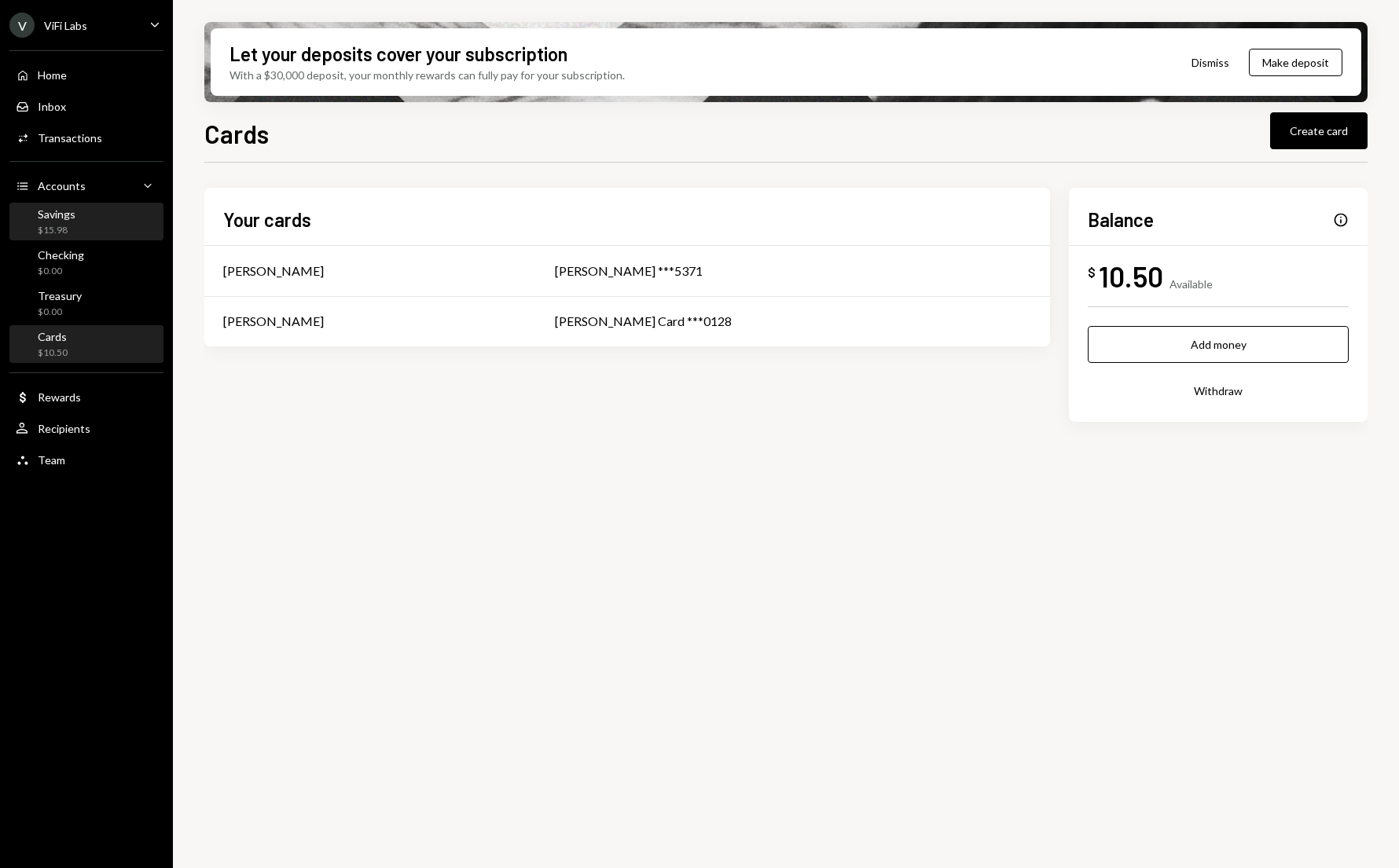
click at [48, 216] on div "Savings" at bounding box center [57, 214] width 38 height 13
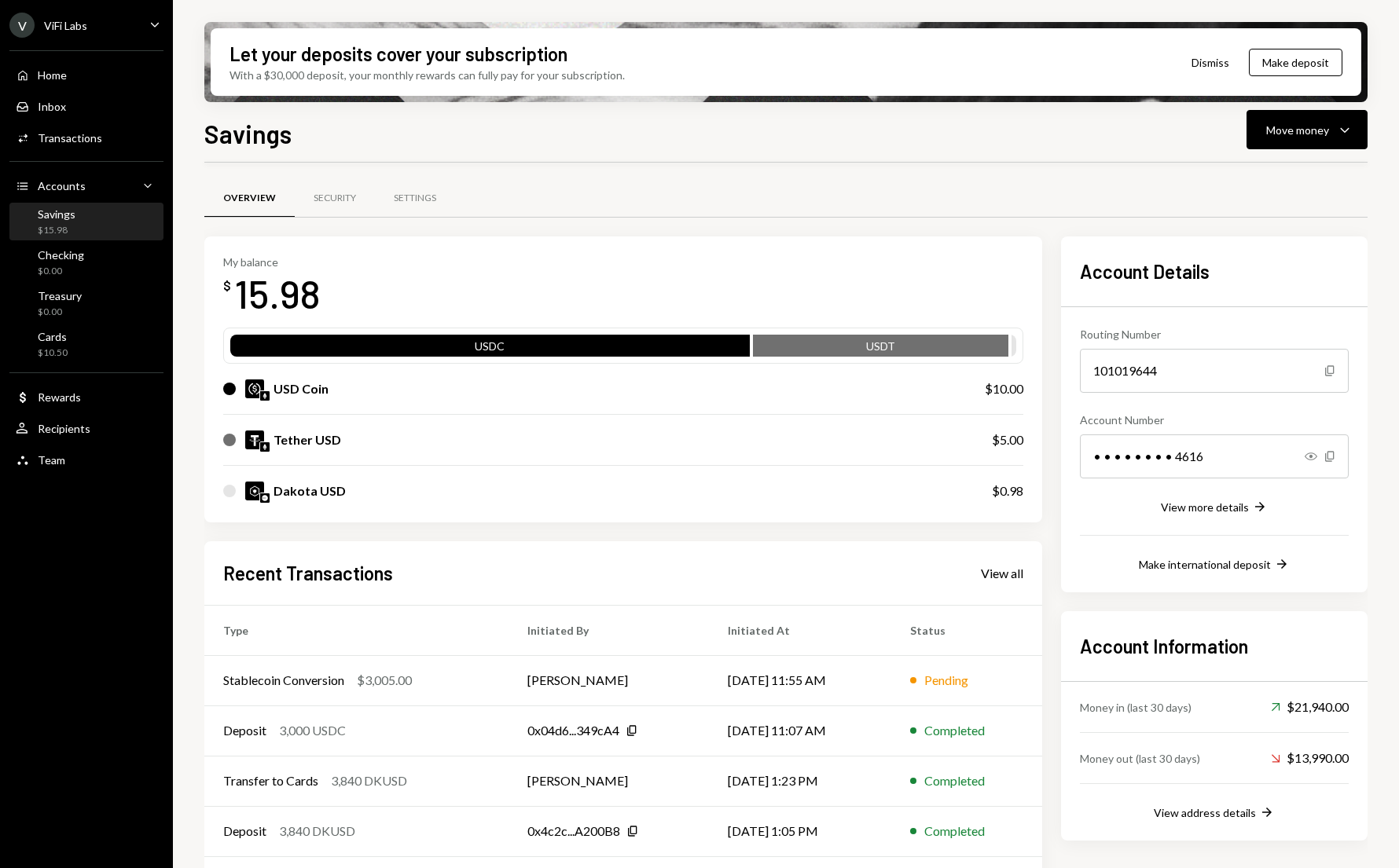
scroll to position [51, 0]
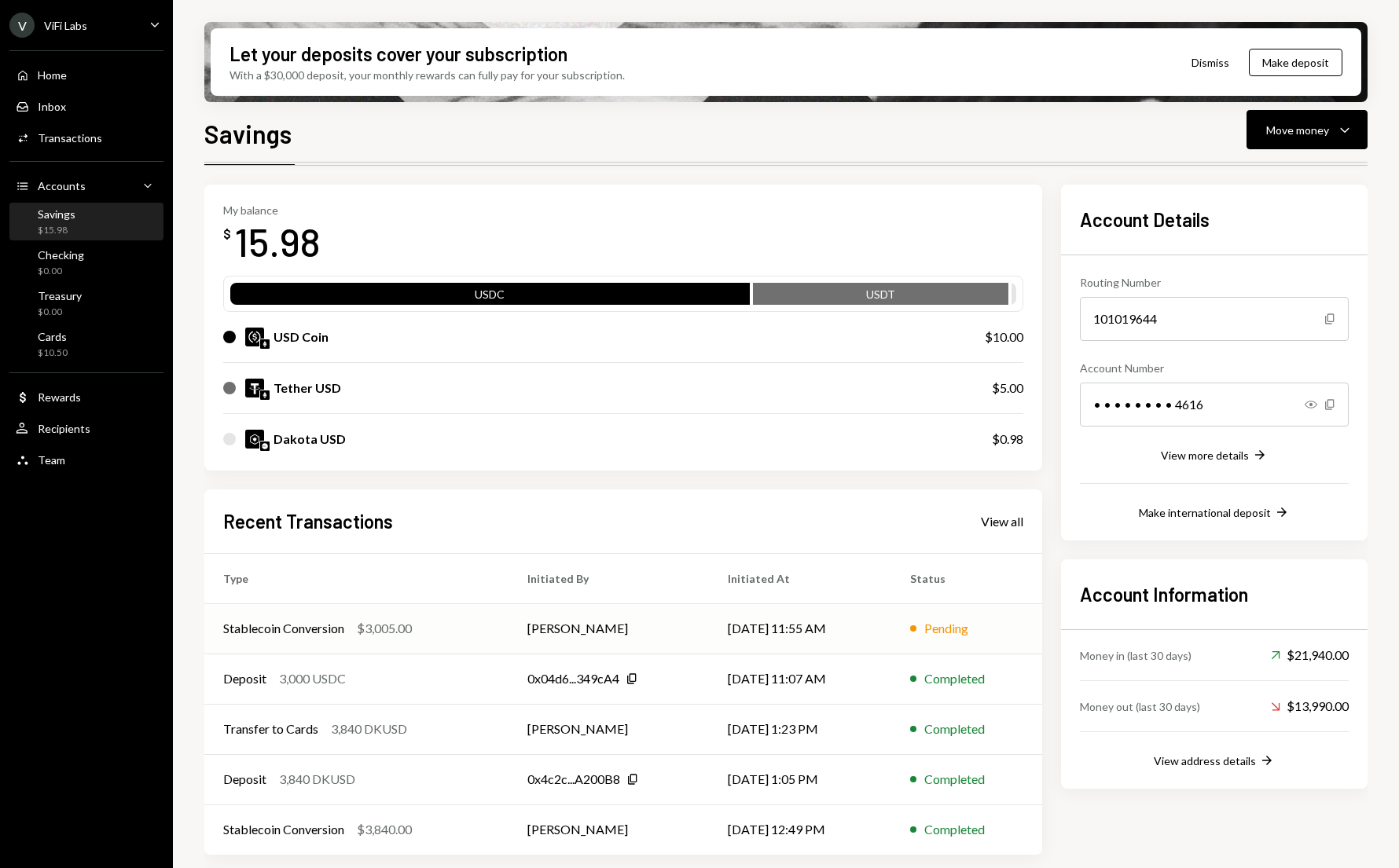
click at [489, 627] on td "Stablecoin Conversion $3,005.00" at bounding box center [357, 628] width 305 height 50
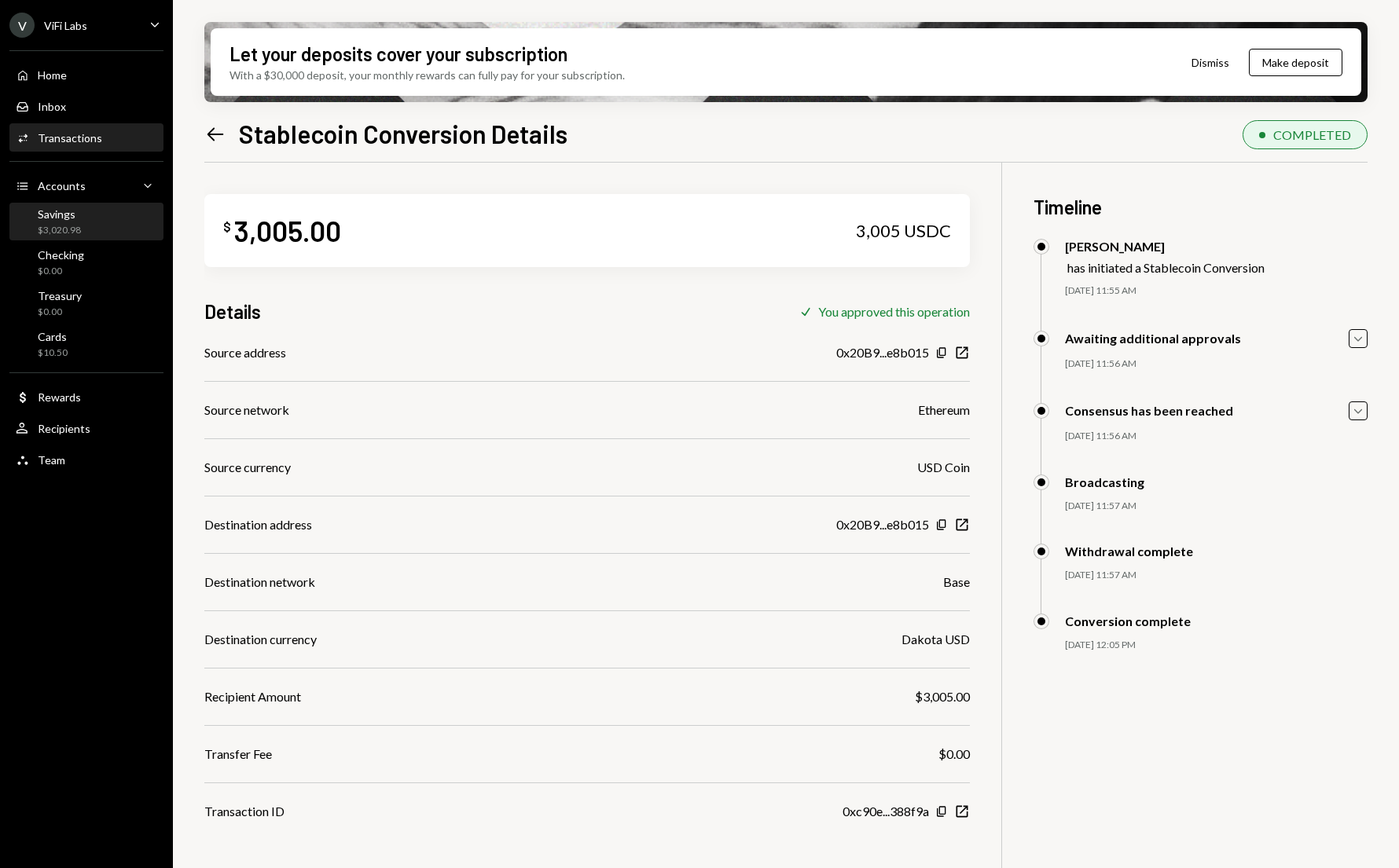
click at [68, 236] on div "$3,020.98" at bounding box center [59, 230] width 43 height 13
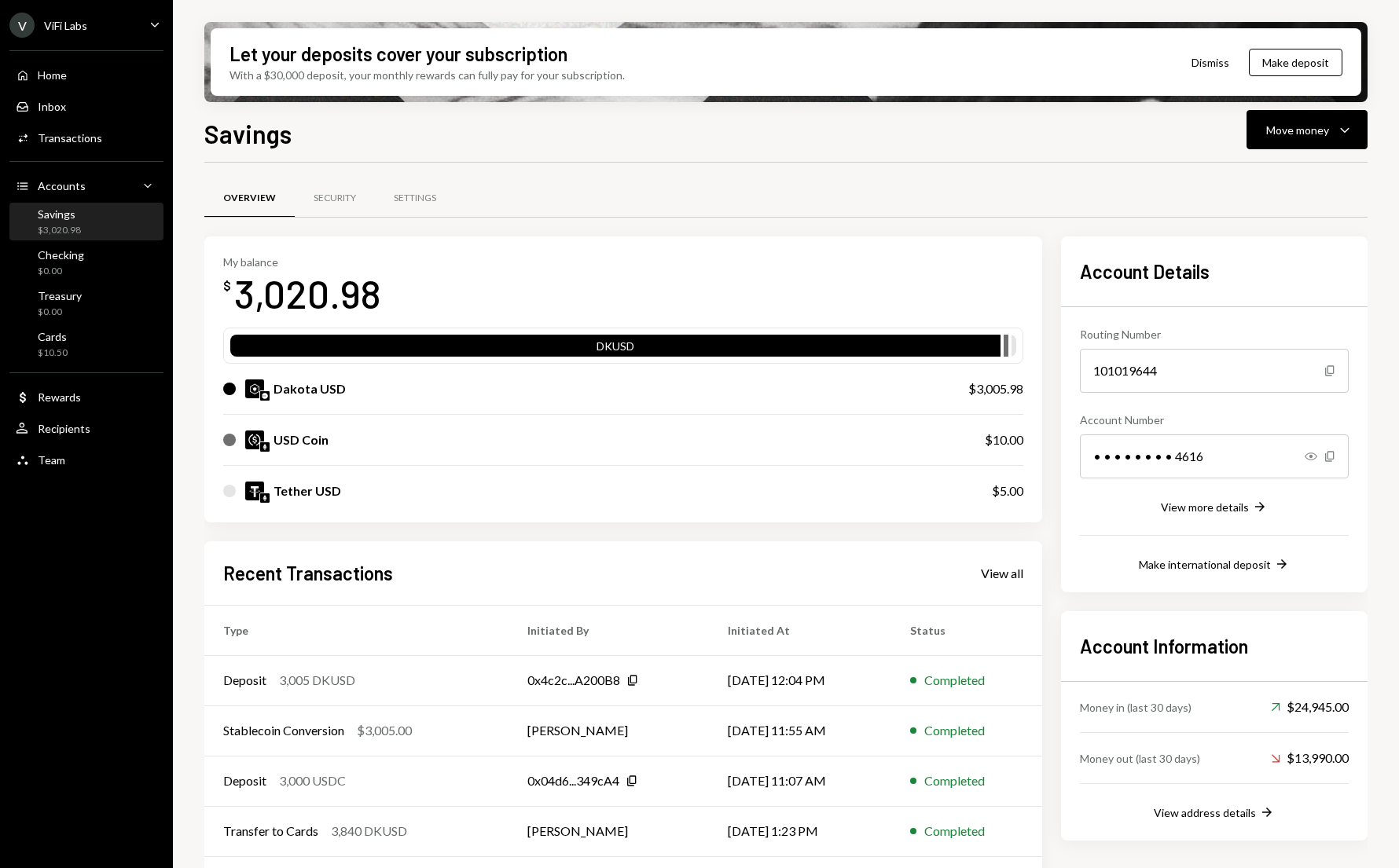
click at [196, 433] on div "Let your deposits cover your subscription With a $30,000 deposit, your monthly …" at bounding box center [786, 434] width 1226 height 868
click at [65, 332] on div "Cards" at bounding box center [52, 337] width 30 height 13
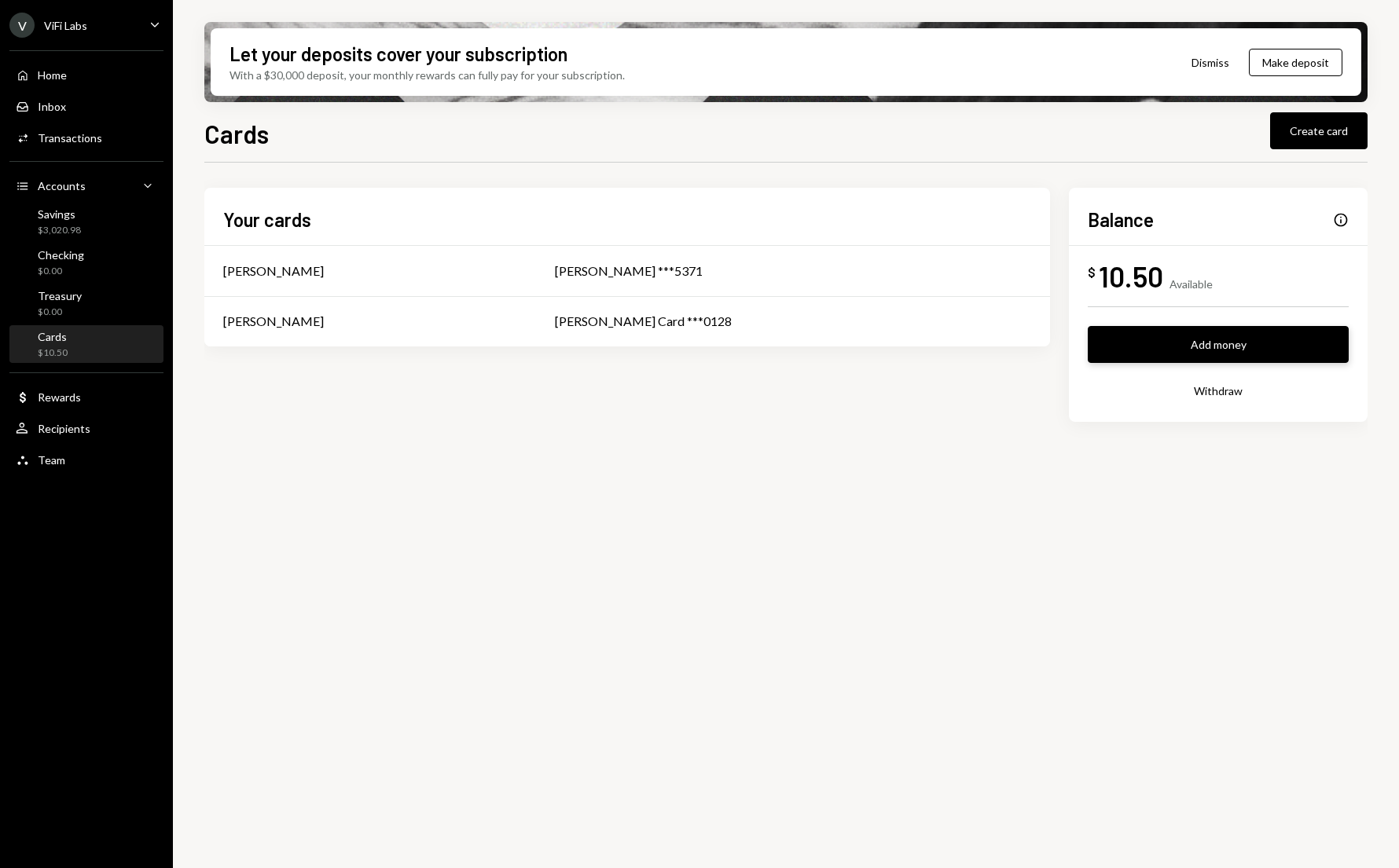
click at [1151, 351] on button "Add money" at bounding box center [1218, 345] width 261 height 37
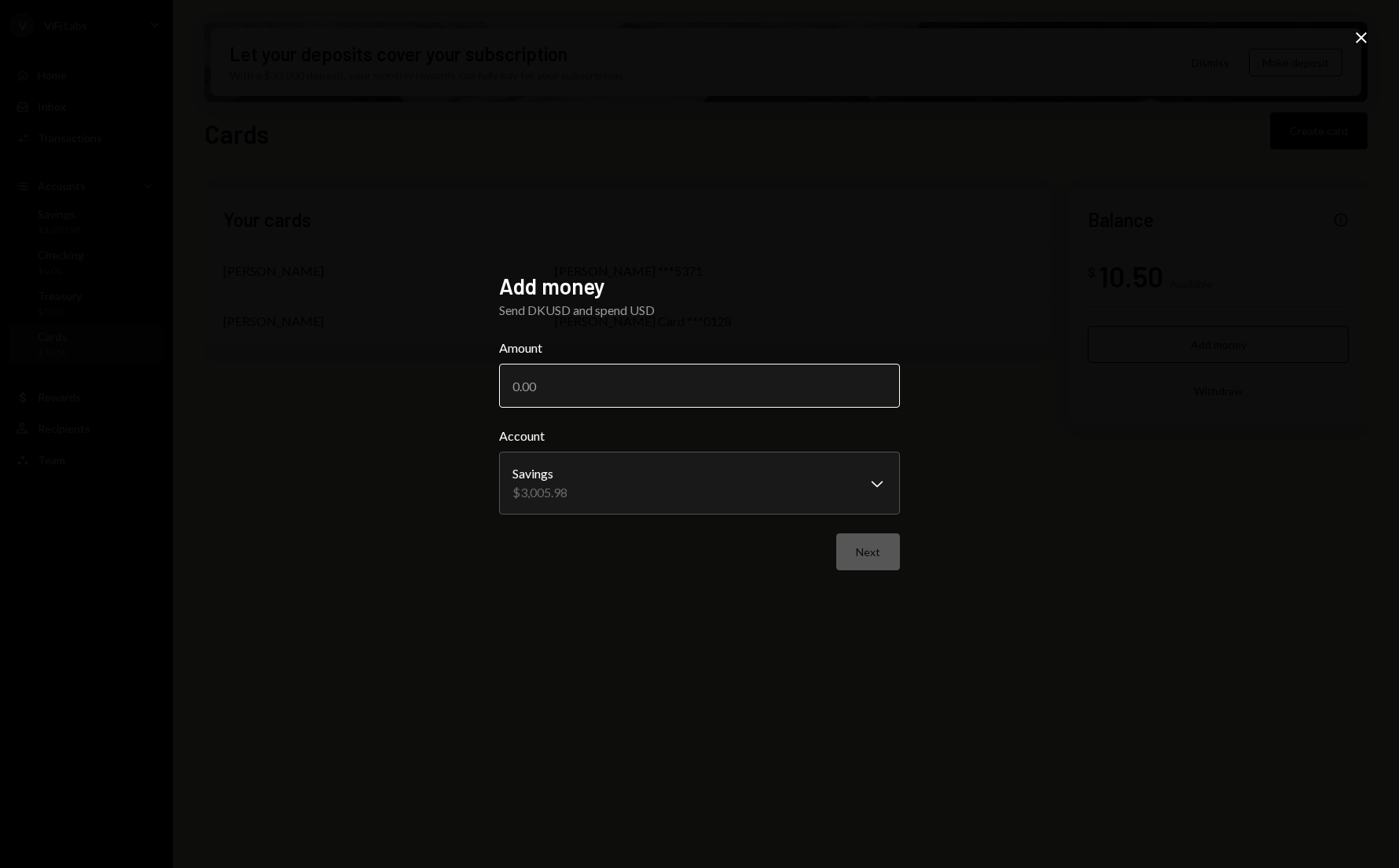
click at [638, 390] on input "Amount" at bounding box center [699, 385] width 401 height 44
type input "3005"
click at [867, 553] on button "Next" at bounding box center [867, 552] width 64 height 37
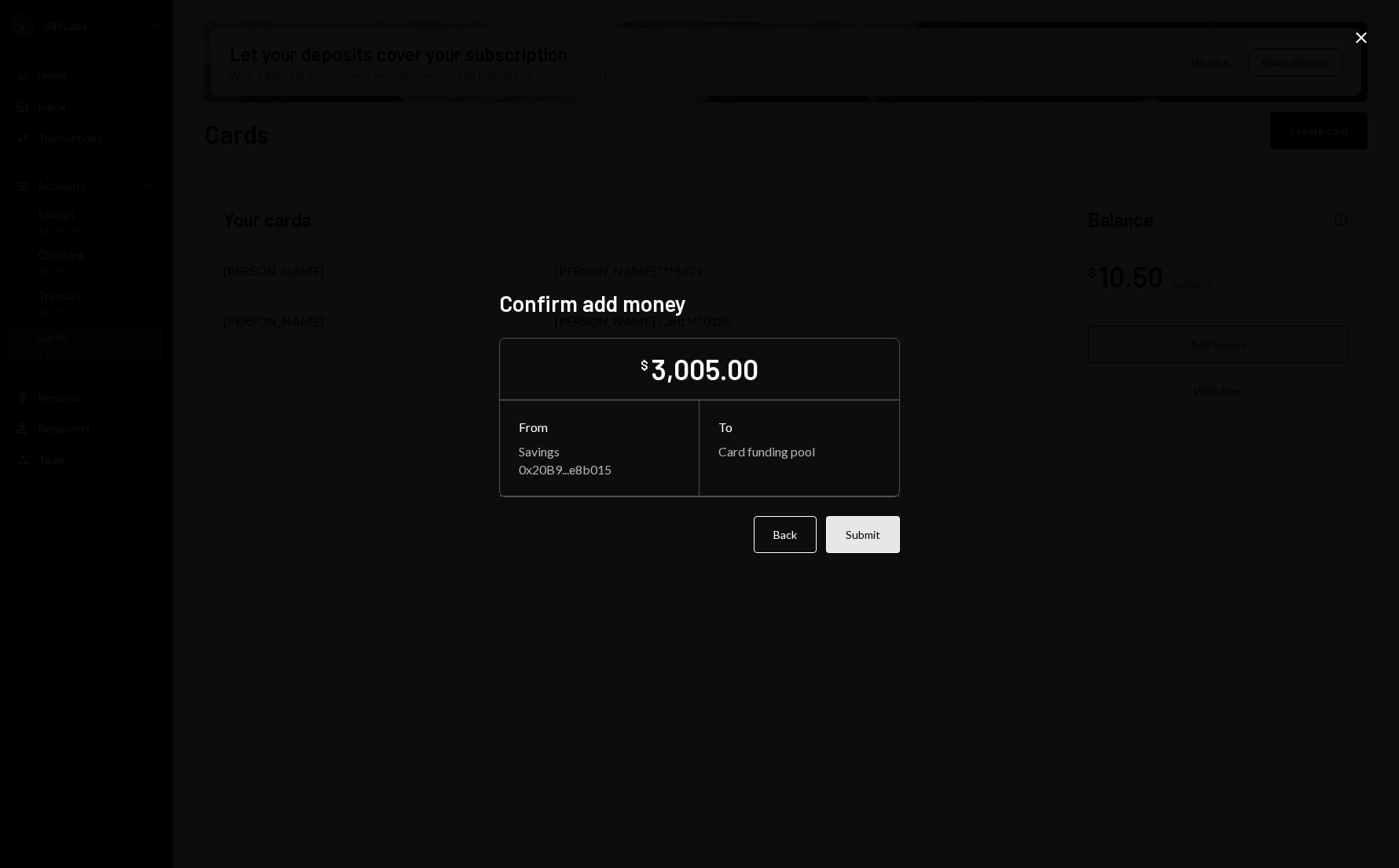
click at [857, 539] on button "Submit" at bounding box center [863, 534] width 74 height 37
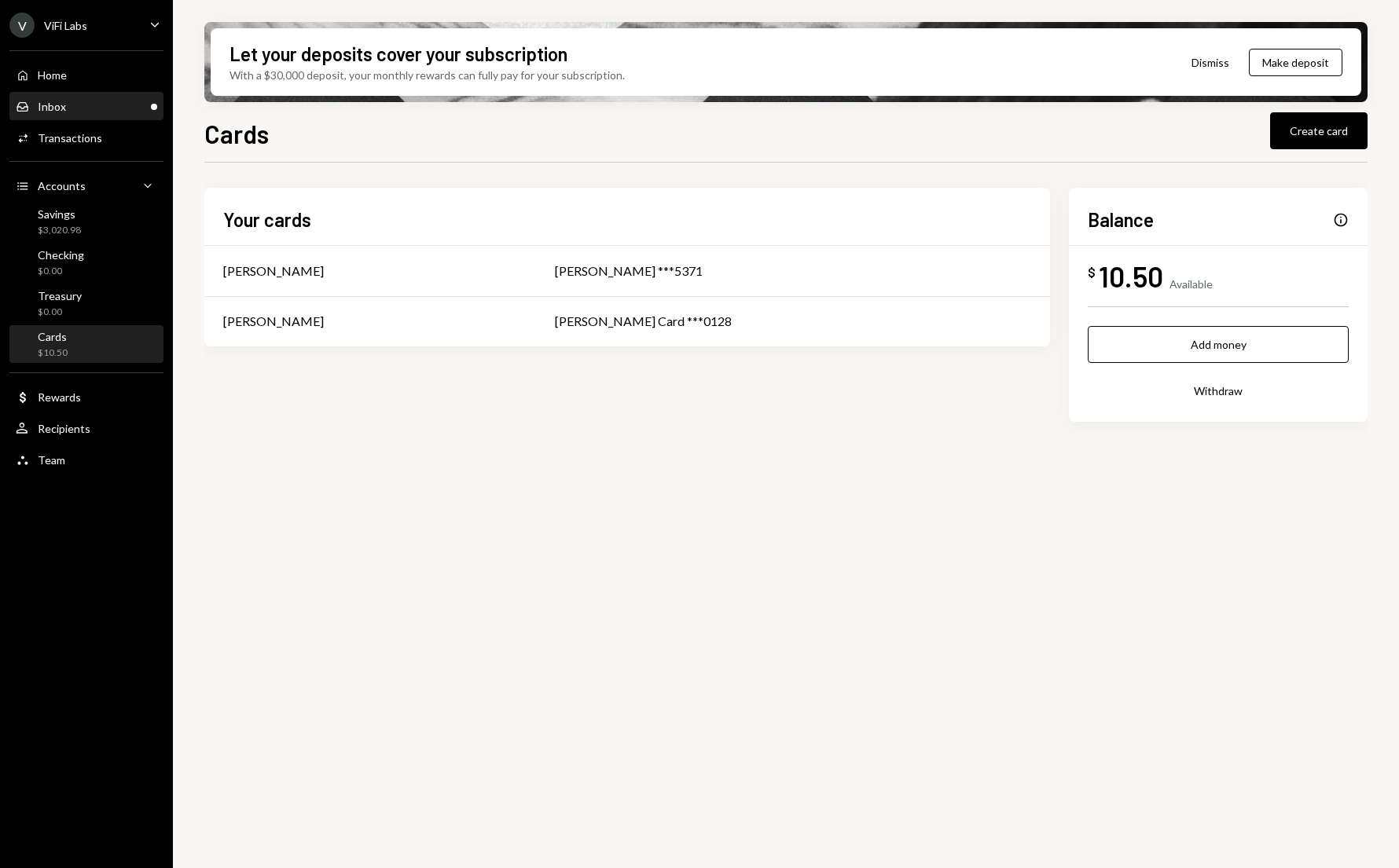
click at [73, 108] on div "Inbox Inbox" at bounding box center [87, 107] width 142 height 14
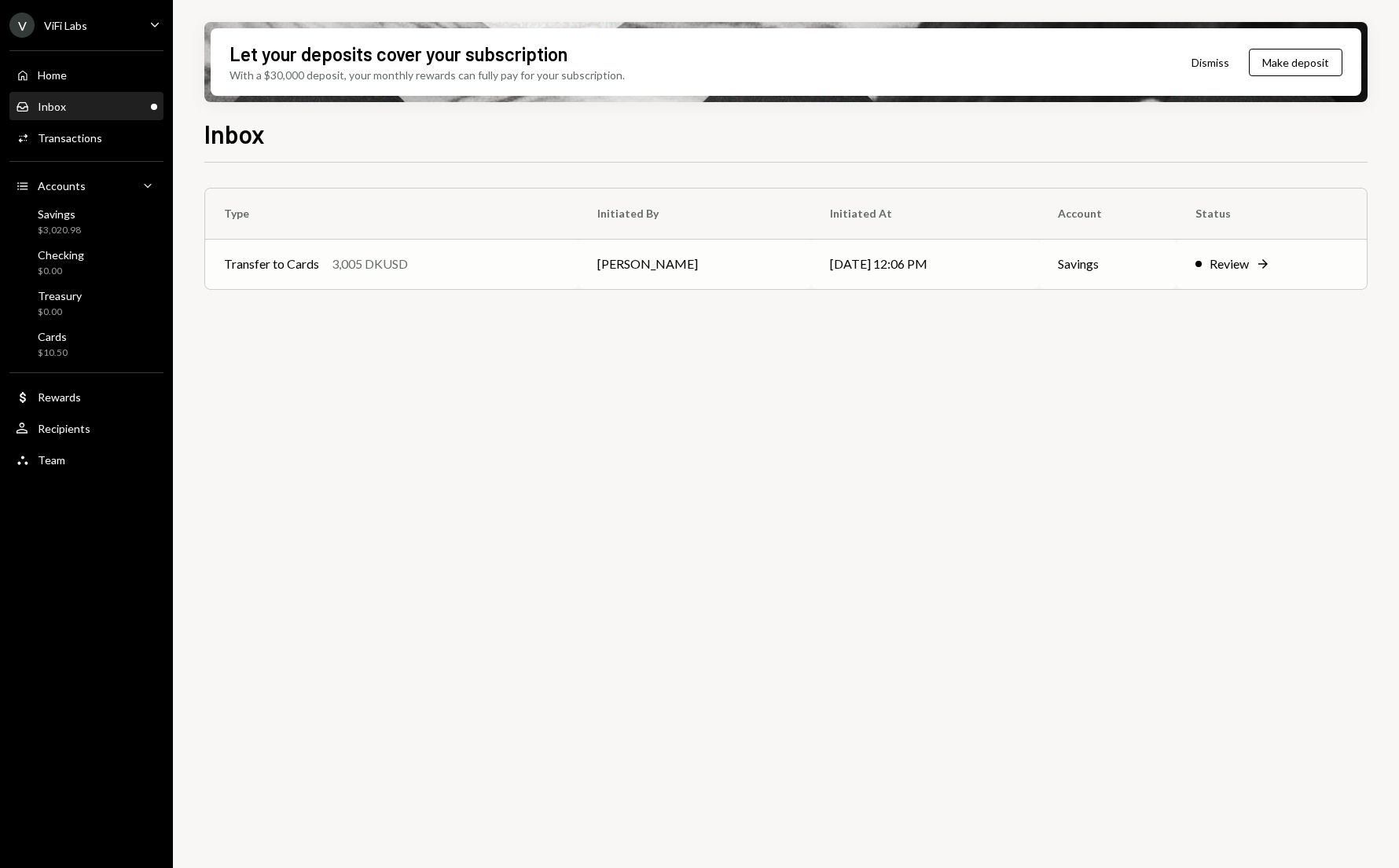
click at [617, 266] on td "Tony Olendo" at bounding box center [695, 264] width 232 height 50
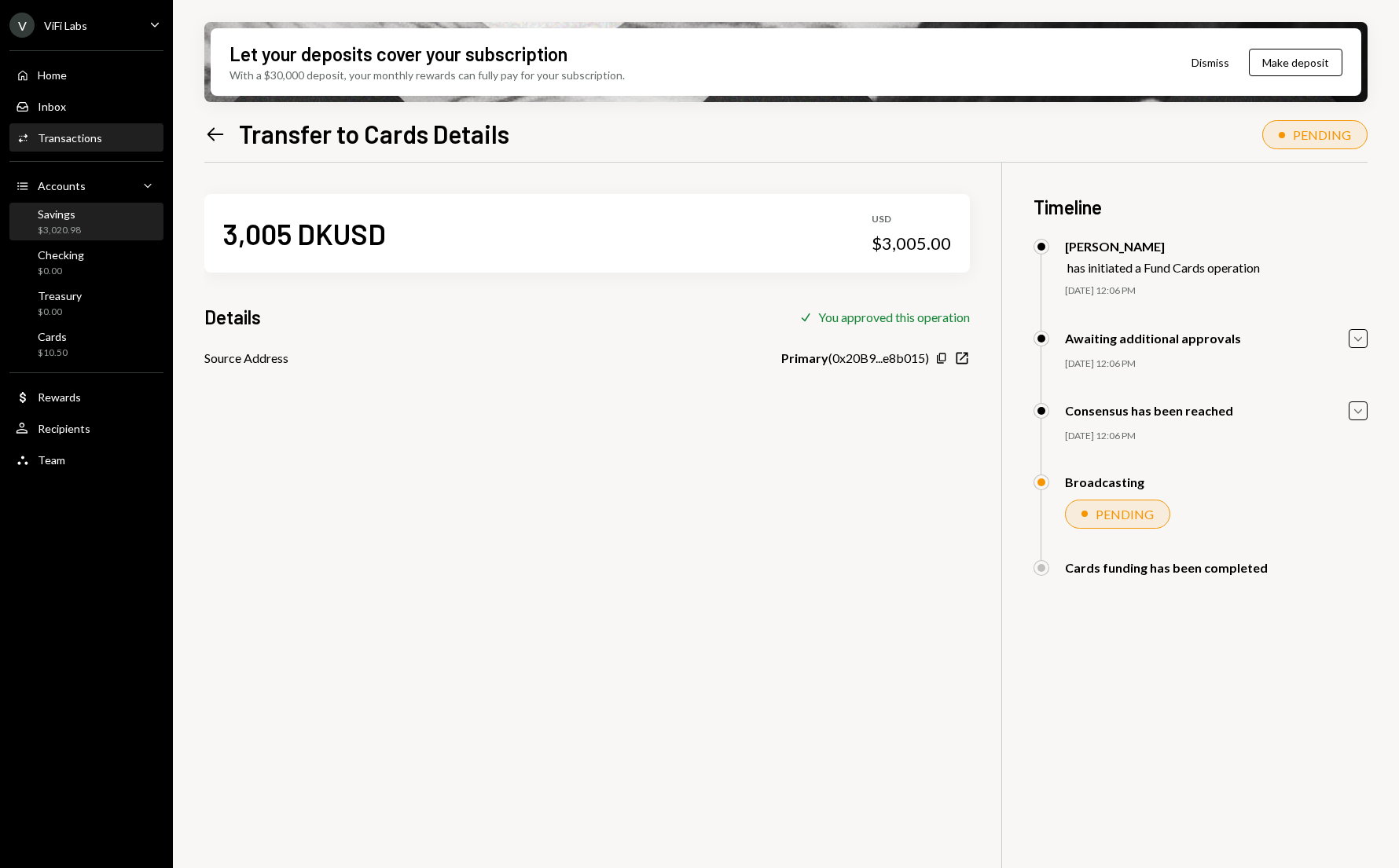
click at [61, 214] on div "Savings" at bounding box center [59, 214] width 43 height 13
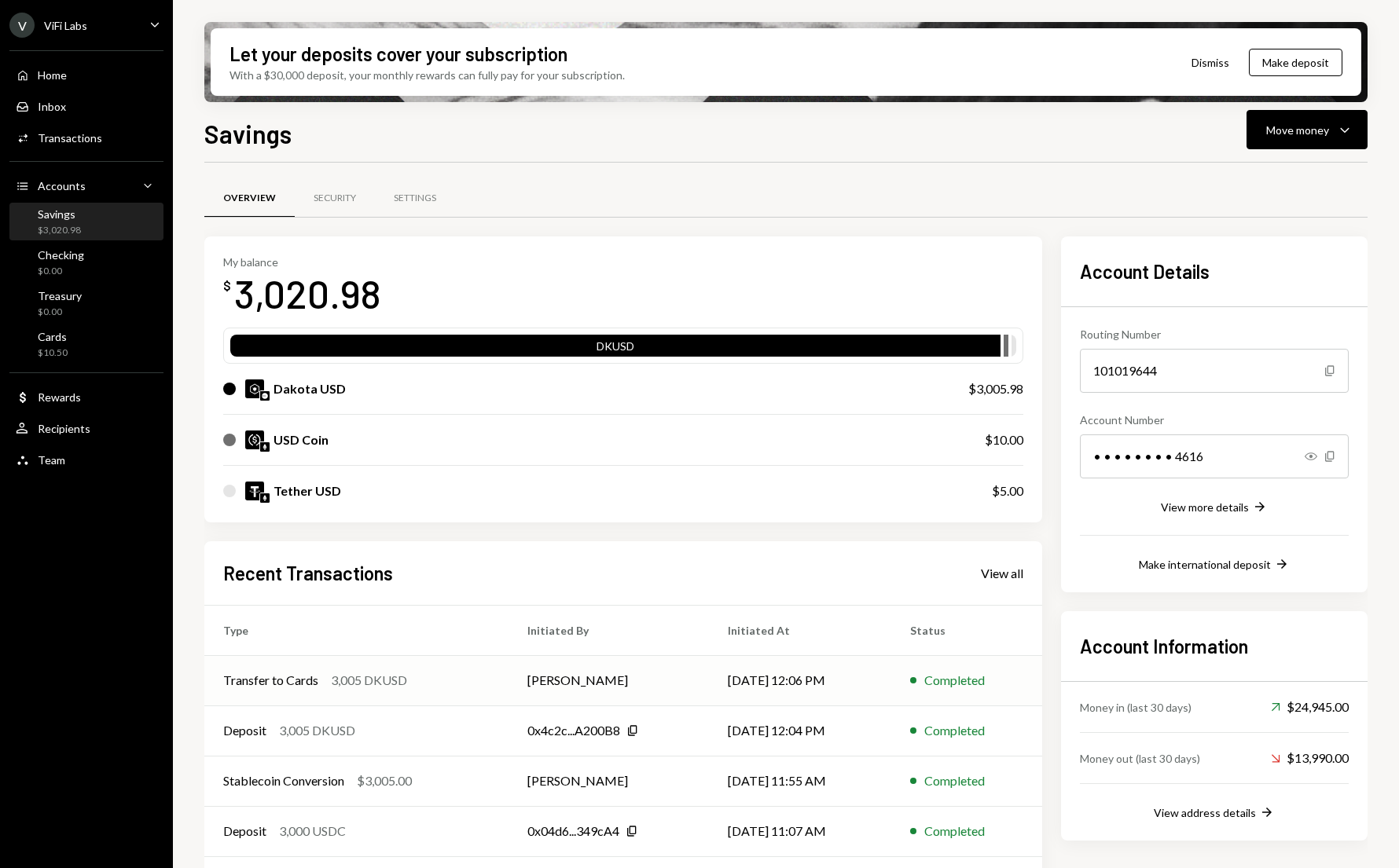
click at [325, 679] on div "Transfer to Cards 3,005 DKUSD" at bounding box center [356, 681] width 266 height 19
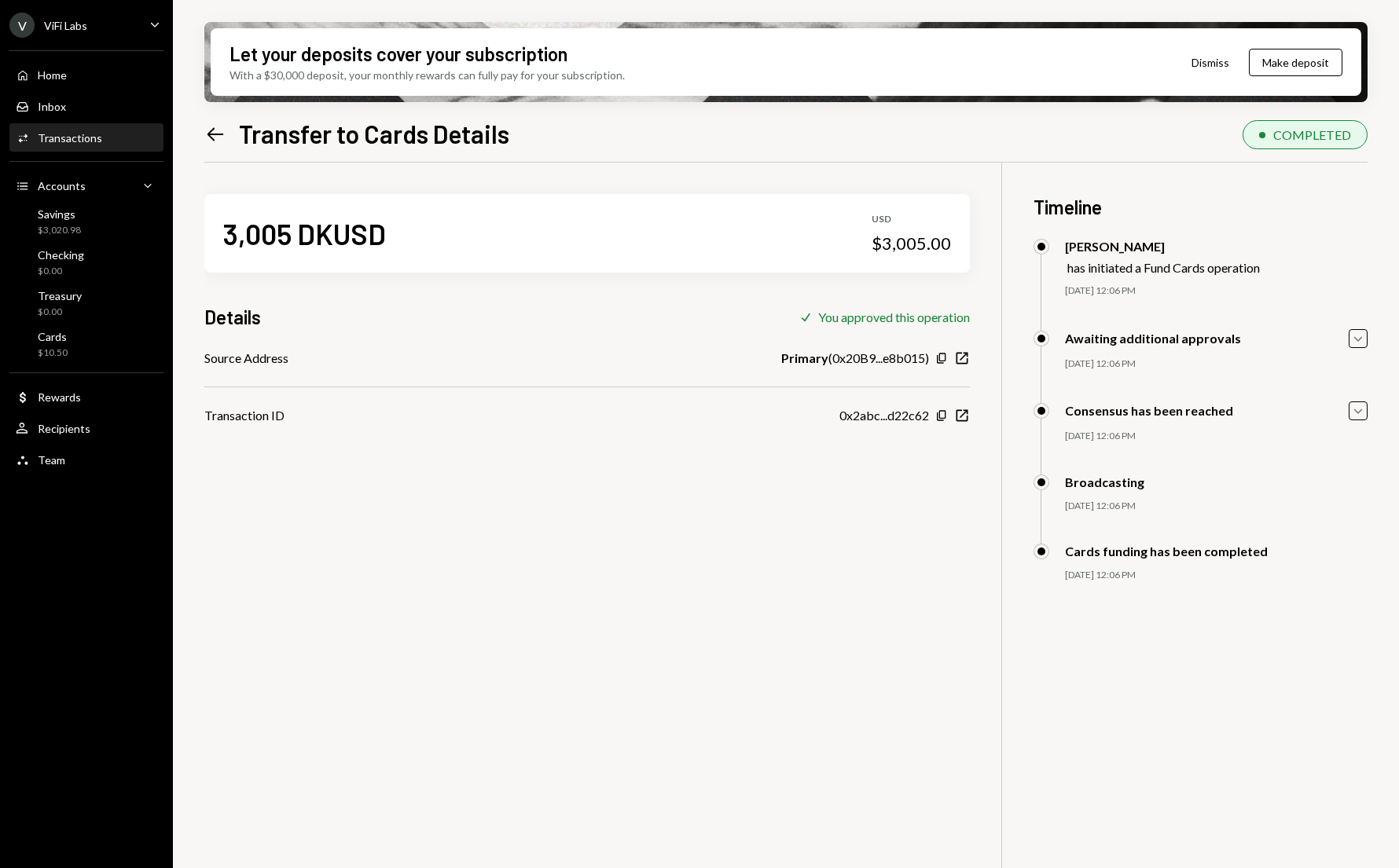
click at [314, 701] on div "3,005 DKUSD USD $3,005.00 Details Check You approved this operation Source Addr…" at bounding box center [786, 597] width 1163 height 868
